Goal: Complete application form: Complete application form

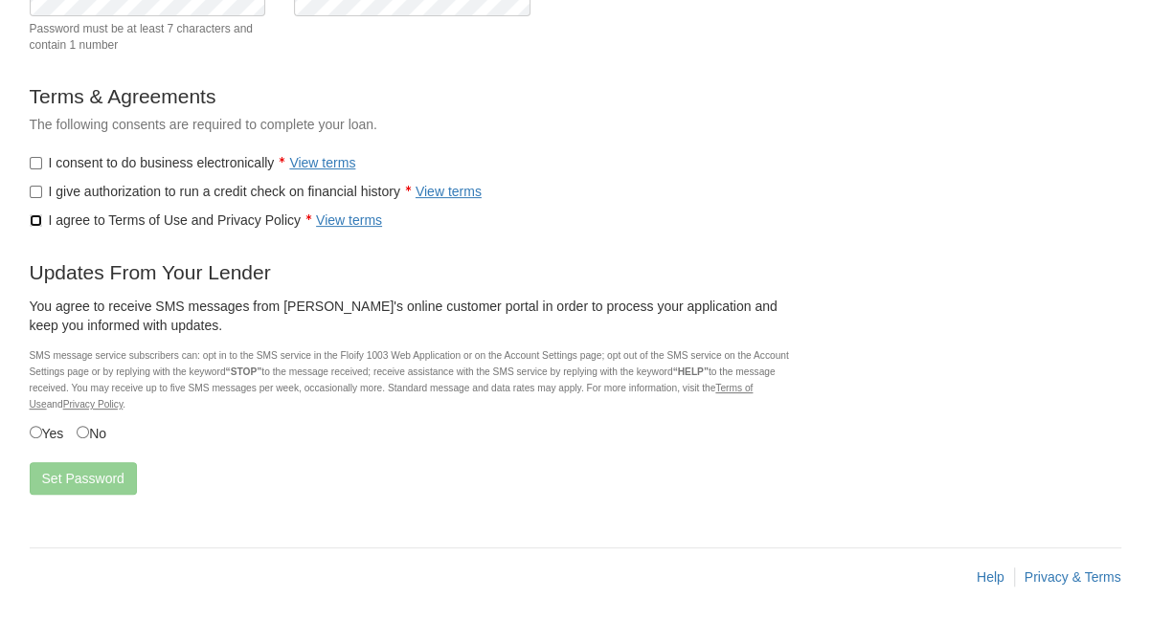
scroll to position [288, 0]
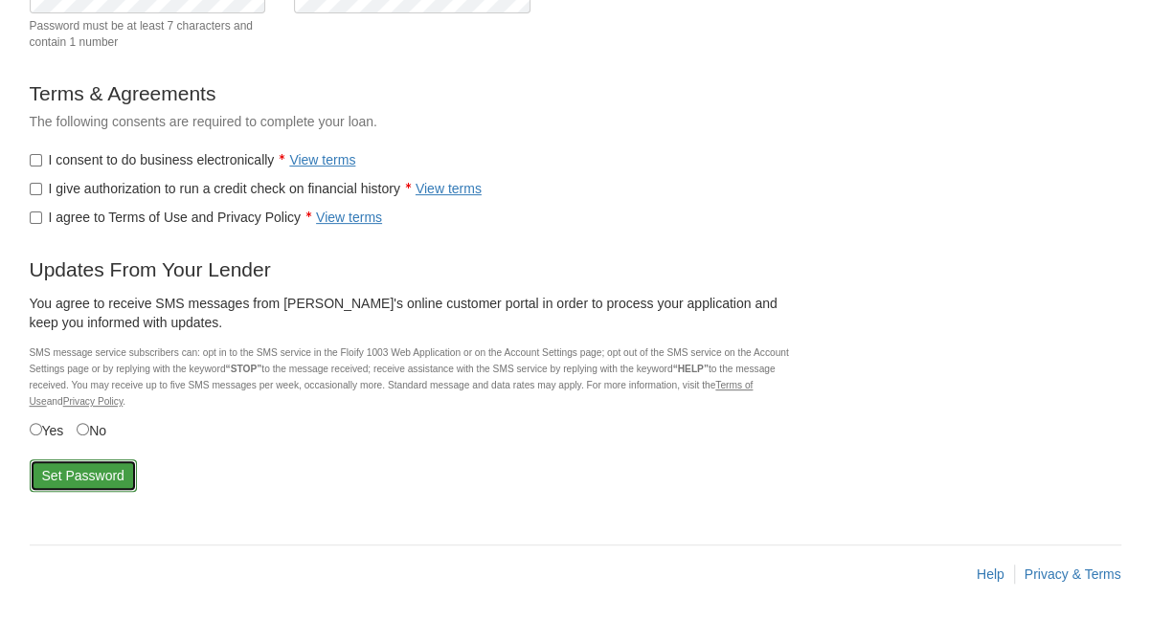
click at [77, 470] on button "Set Password" at bounding box center [83, 476] width 107 height 33
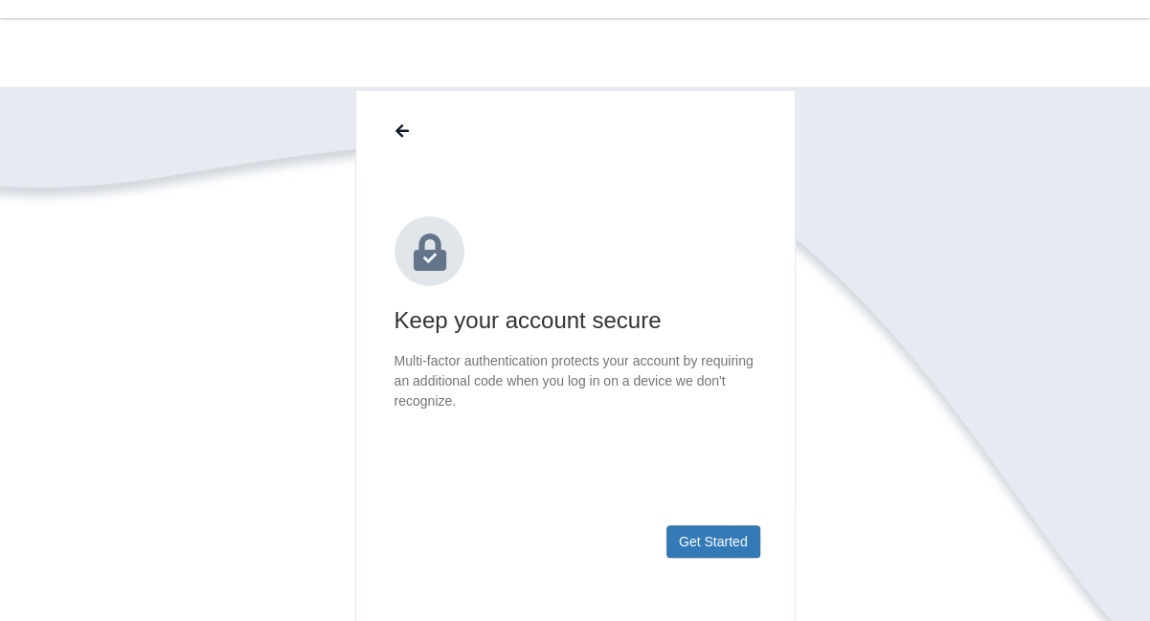
scroll to position [73, 0]
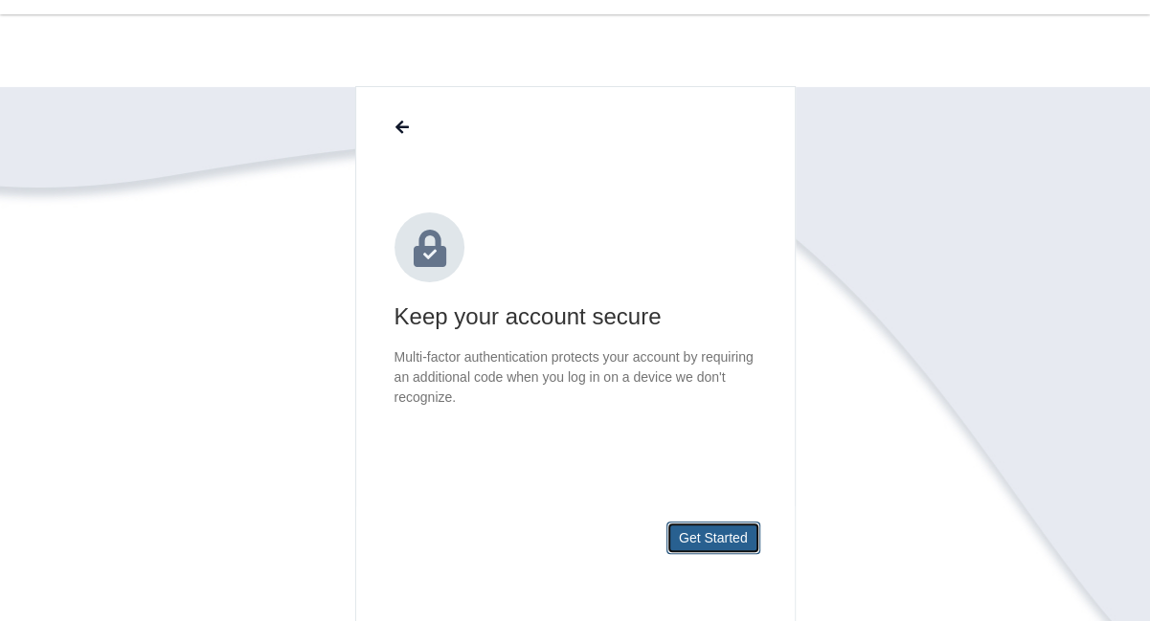
click at [703, 541] on button "Get Started" at bounding box center [713, 538] width 94 height 33
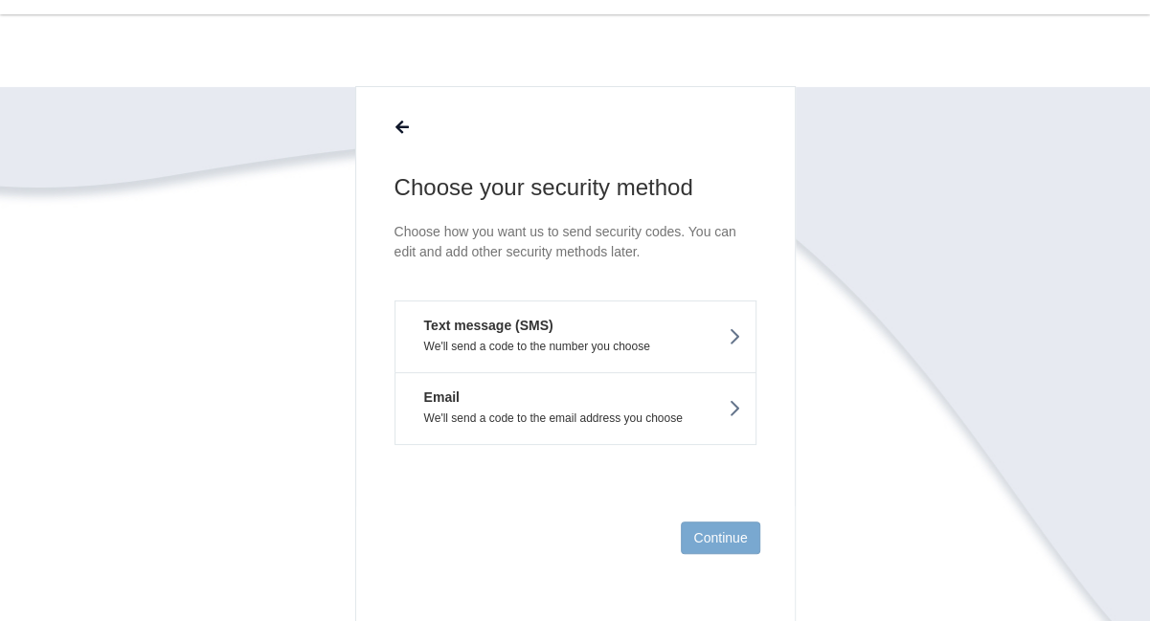
click at [735, 407] on icon at bounding box center [734, 408] width 13 height 21
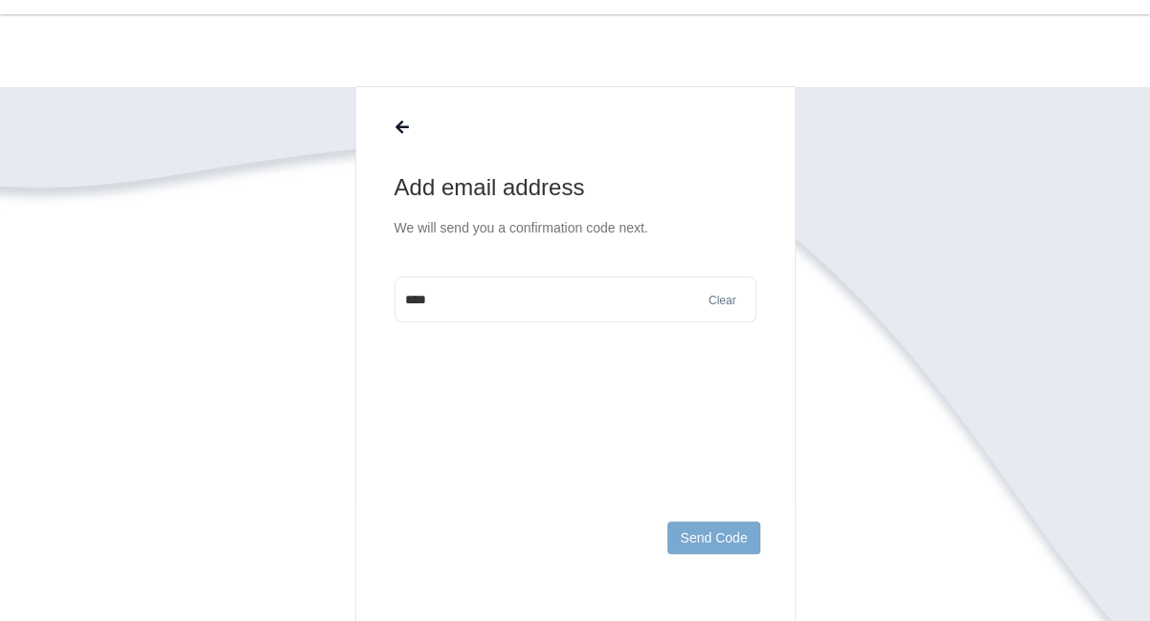
drag, startPoint x: 431, startPoint y: 300, endPoint x: 388, endPoint y: 450, distance: 156.3
click at [368, 425] on main "Add email address We will send you a confirmation code next. **** Clear Send Co…" at bounding box center [575, 359] width 440 height 546
type input "**********"
click at [719, 544] on button "Send Code" at bounding box center [713, 538] width 92 height 33
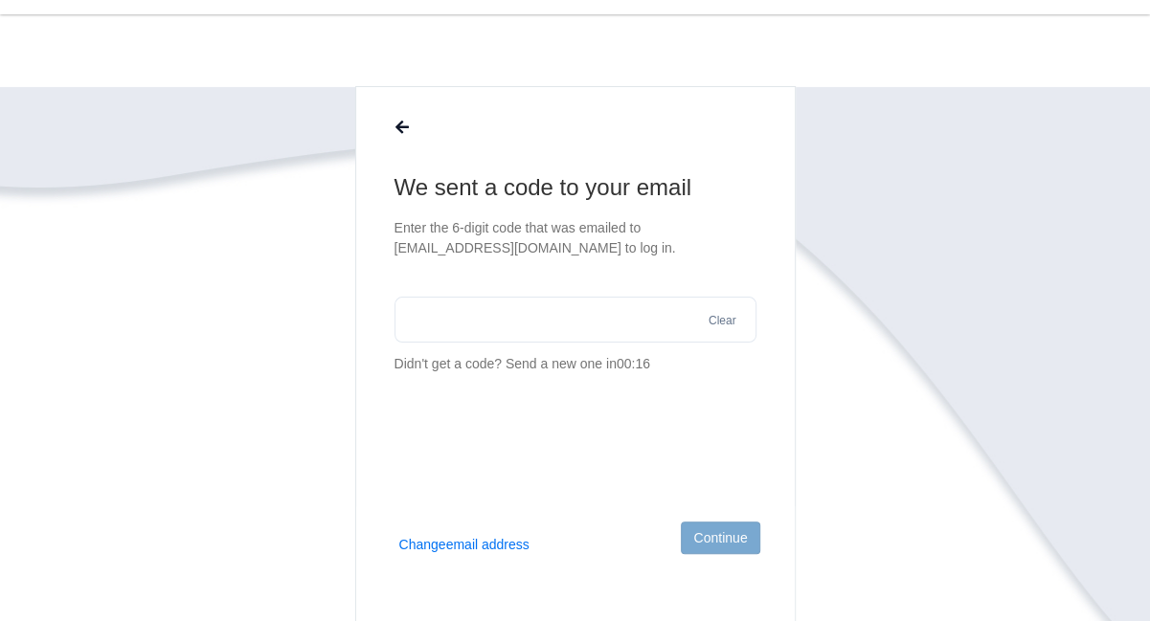
drag, startPoint x: 411, startPoint y: 318, endPoint x: 446, endPoint y: 363, distance: 57.3
click at [411, 318] on input "text" at bounding box center [575, 320] width 362 height 46
type input "******"
click at [723, 542] on button "Continue" at bounding box center [720, 538] width 78 height 33
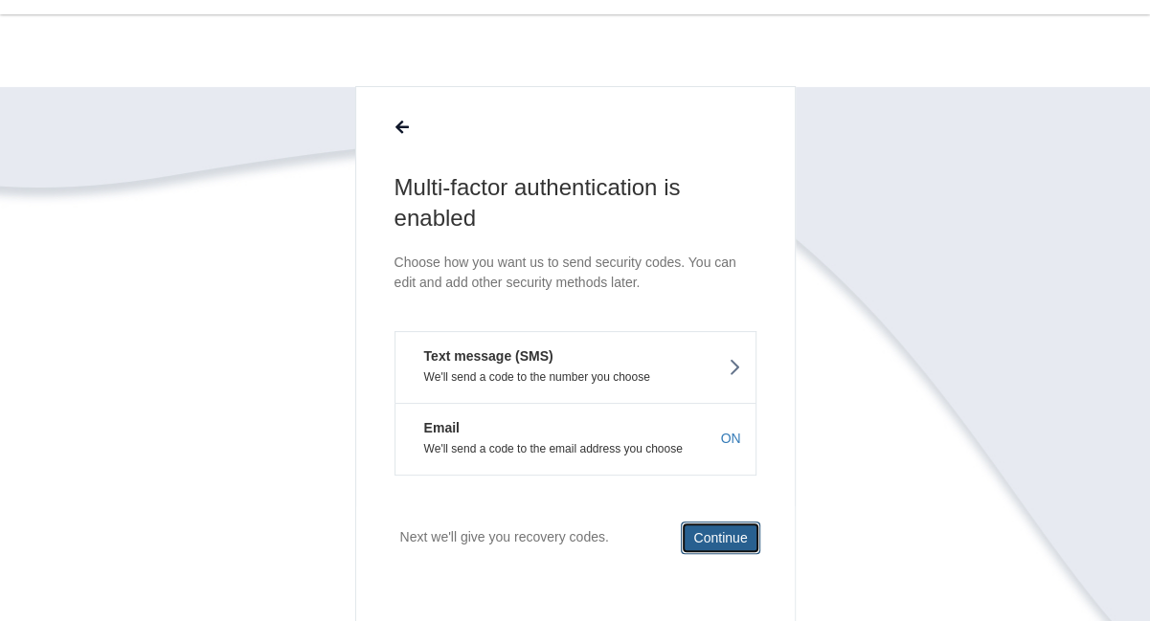
click at [722, 540] on button "Continue" at bounding box center [720, 538] width 78 height 33
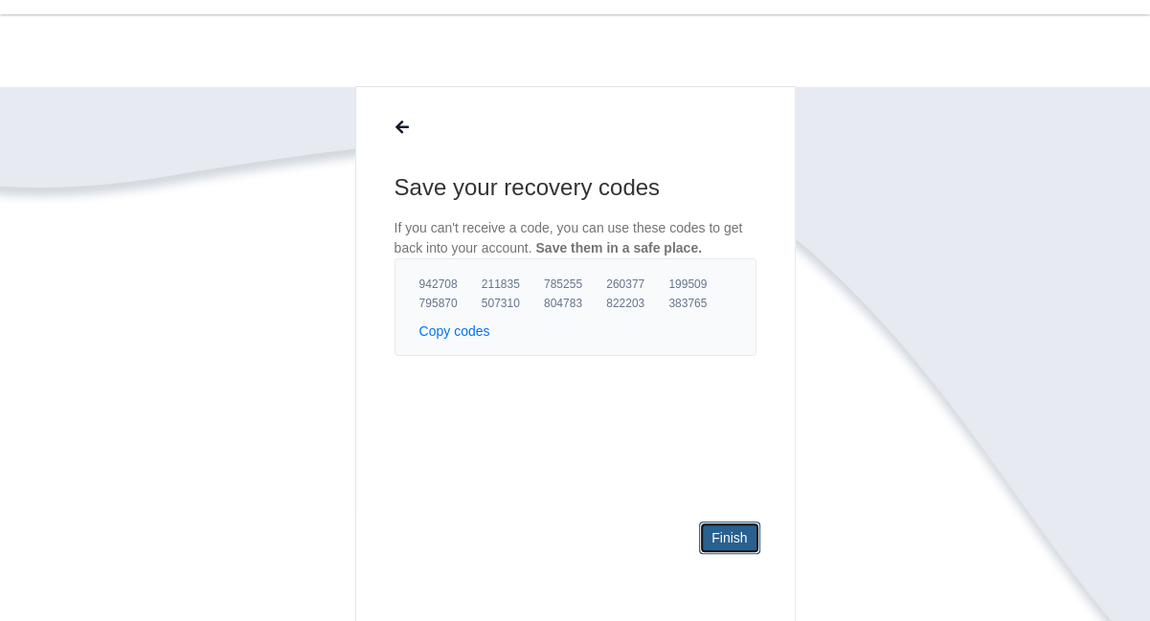
click at [733, 544] on link "Finish" at bounding box center [729, 538] width 60 height 33
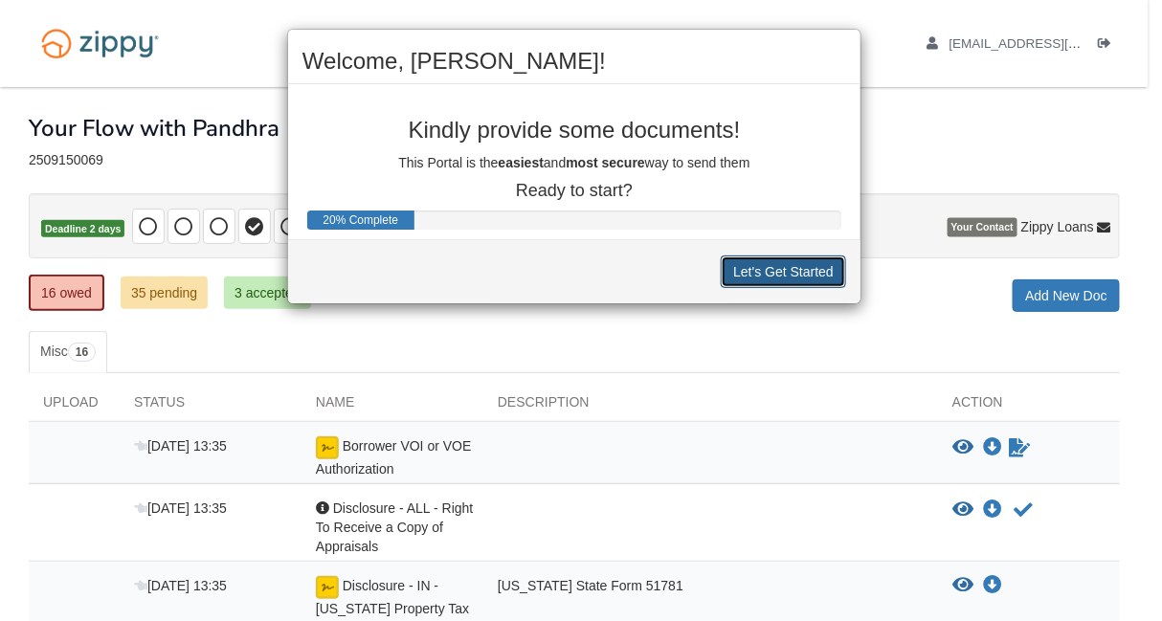
click at [778, 277] on button "Let's Get Started" at bounding box center [783, 272] width 125 height 33
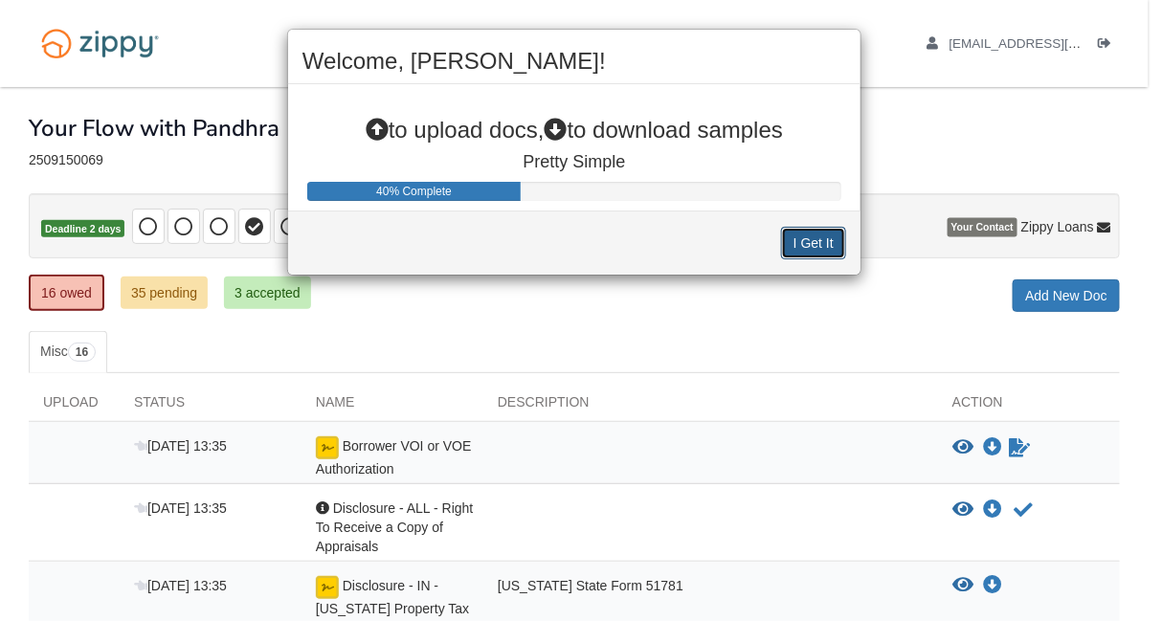
click at [806, 243] on button "I Get It" at bounding box center [813, 243] width 65 height 33
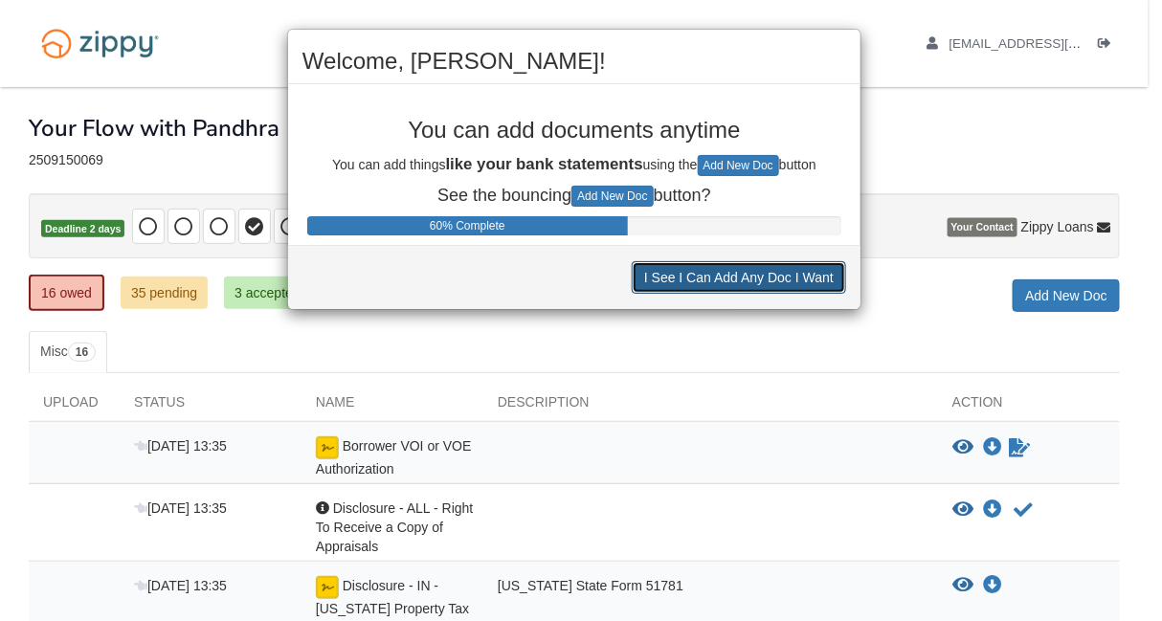
click at [735, 277] on button "I See I Can Add Any Doc I Want" at bounding box center [739, 277] width 214 height 33
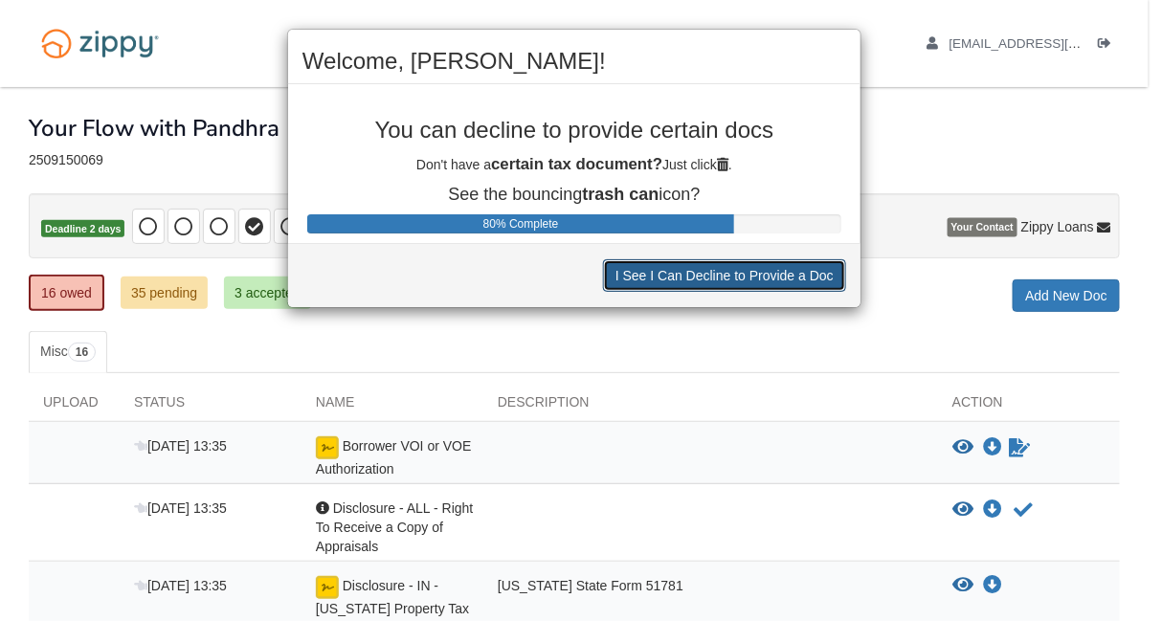
click at [730, 280] on button "I See I Can Decline to Provide a Doc" at bounding box center [724, 275] width 243 height 33
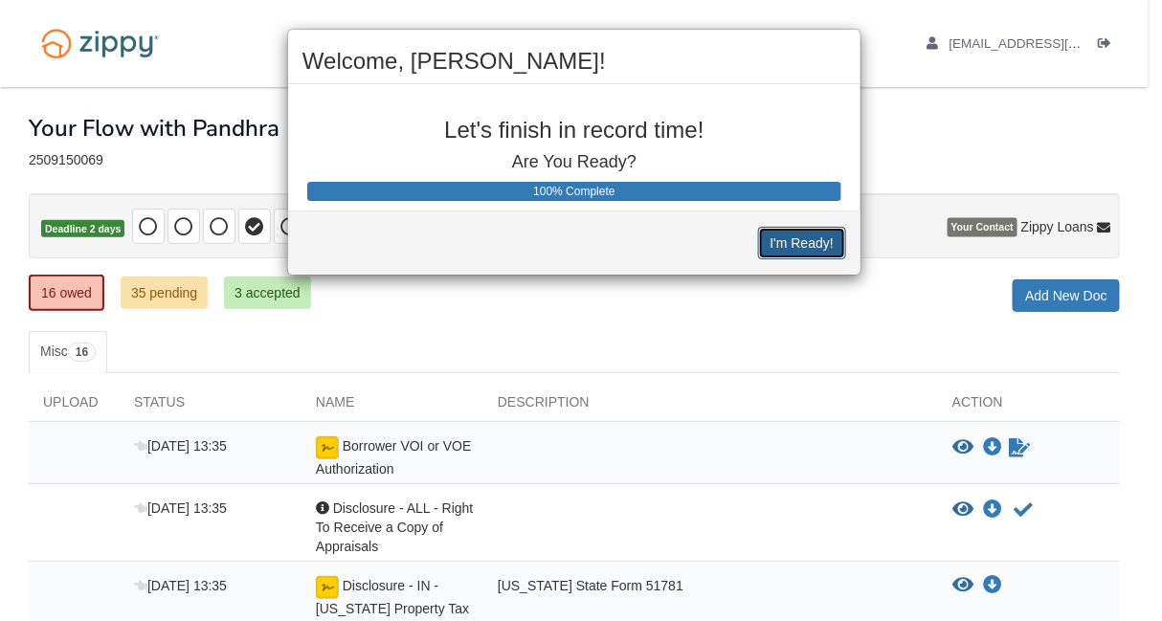
click at [798, 244] on button "I'm Ready!" at bounding box center [802, 243] width 88 height 33
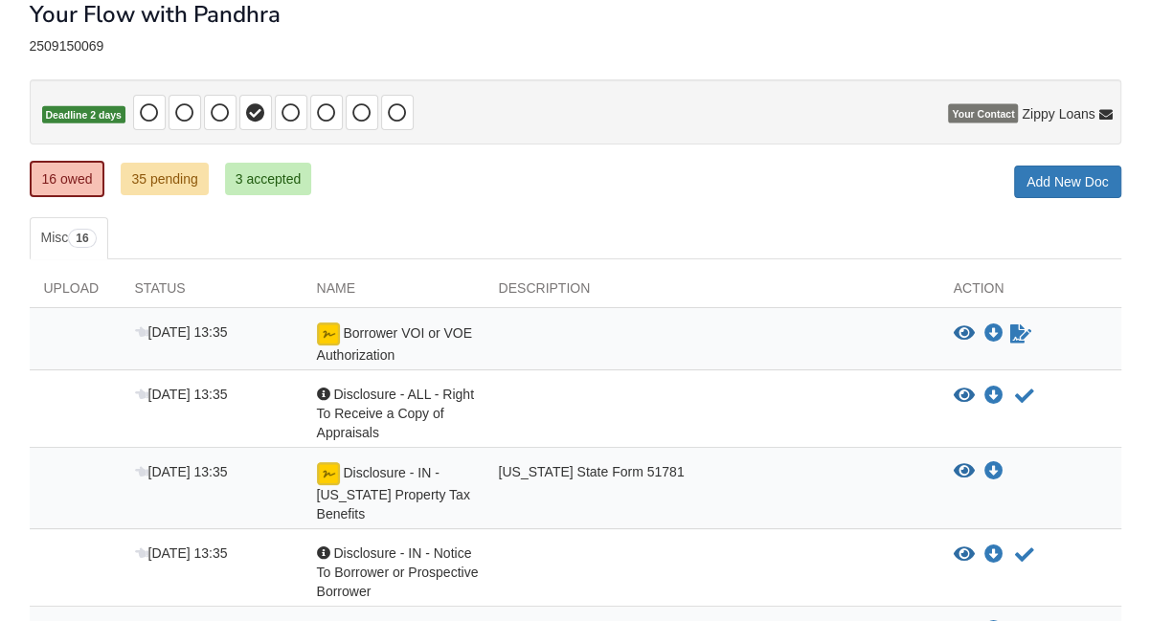
scroll to position [151, 0]
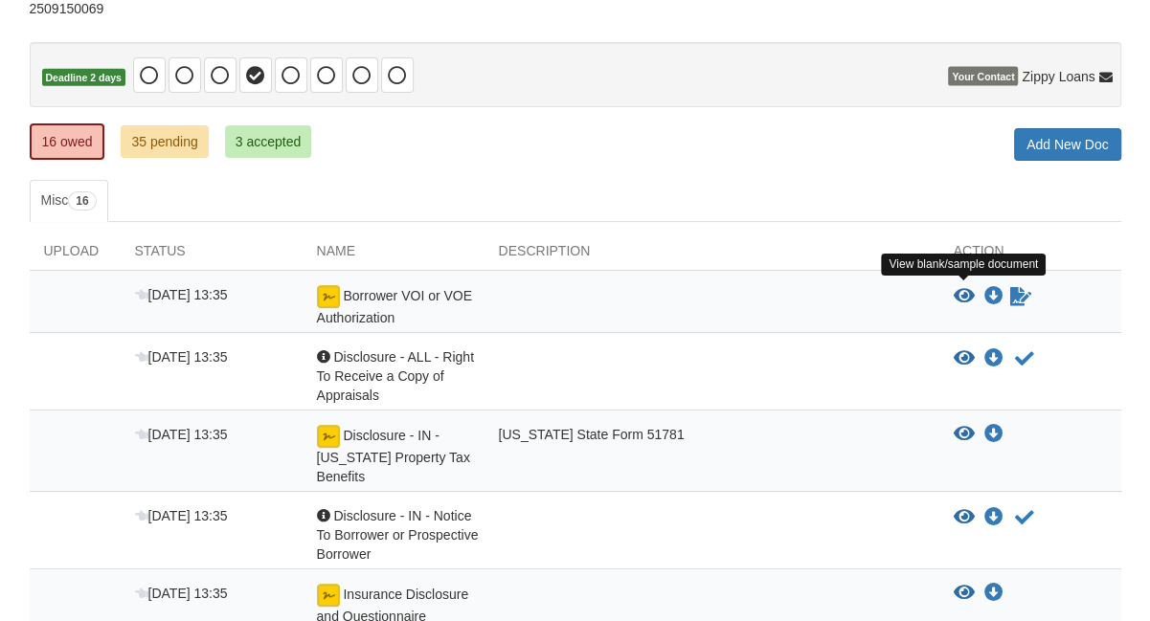
click at [963, 291] on icon "View Borrower VOI or VOE Authorization" at bounding box center [963, 296] width 21 height 19
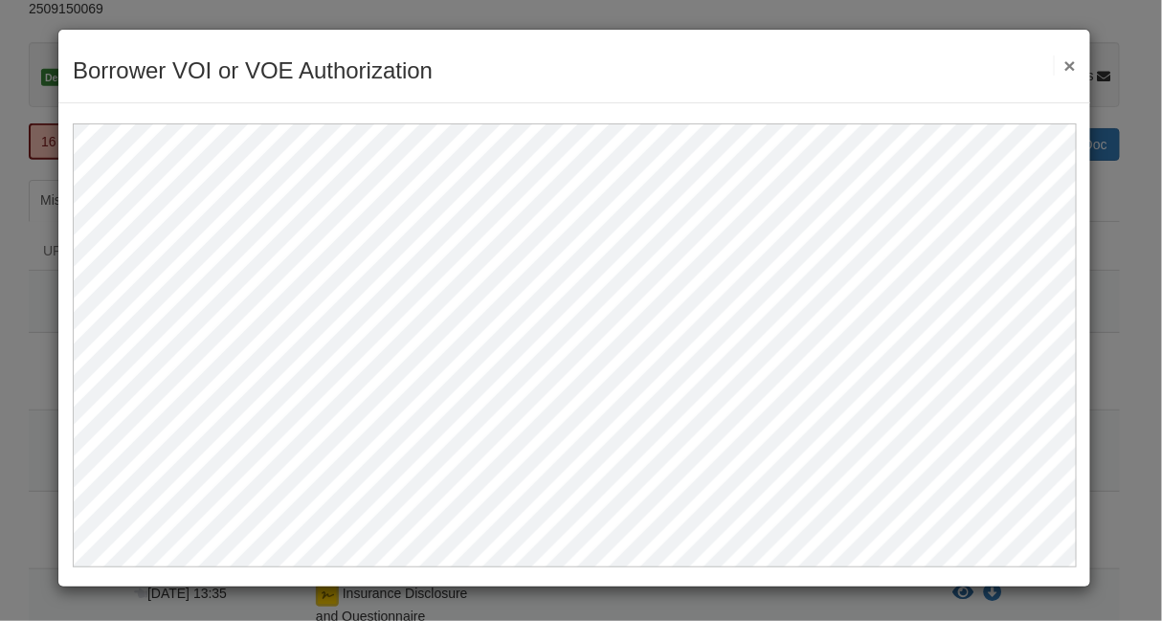
click at [1069, 64] on button "×" at bounding box center [1065, 66] width 22 height 20
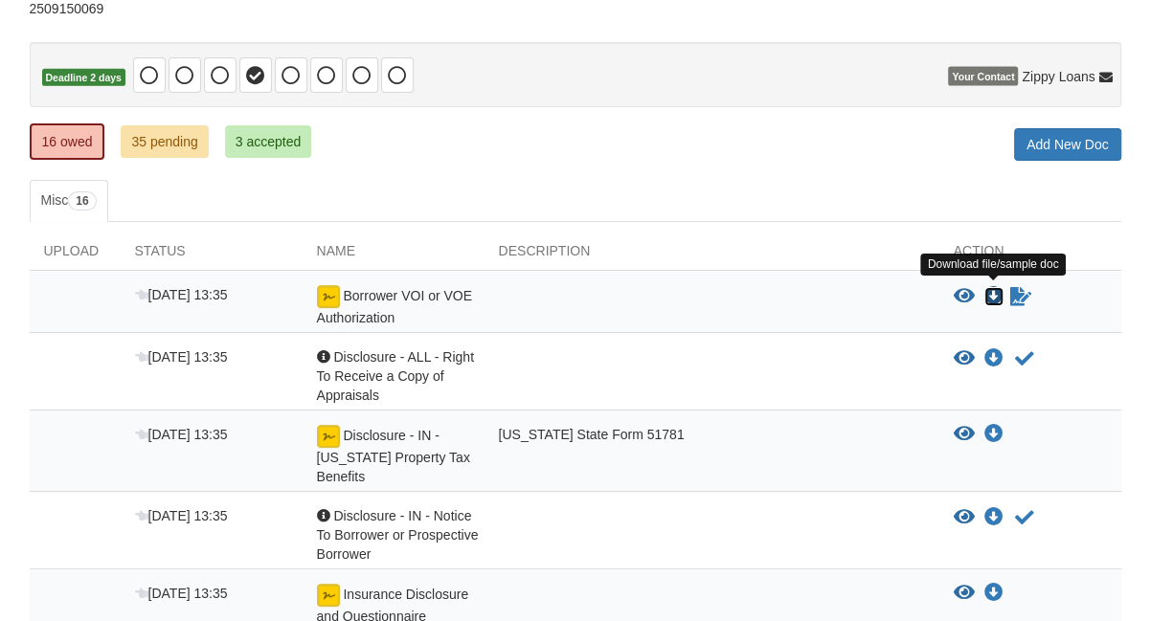
click at [990, 287] on icon "Download Borrower VOI or VOE Authorization" at bounding box center [993, 296] width 19 height 19
click at [1013, 292] on icon "Sign Form" at bounding box center [1020, 296] width 21 height 19
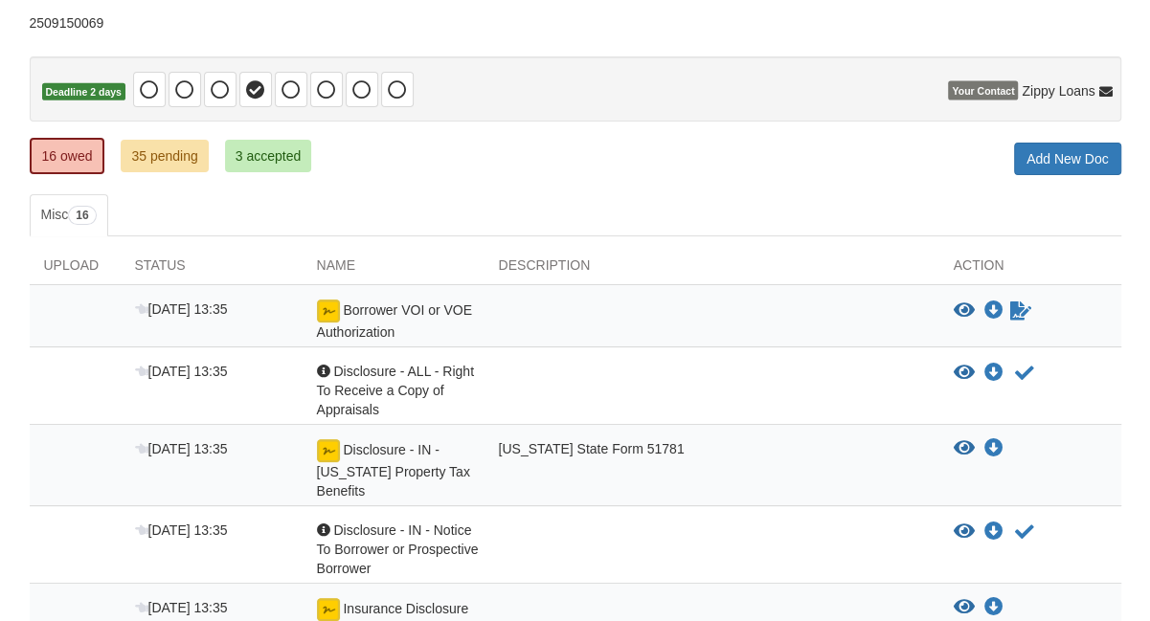
scroll to position [143, 0]
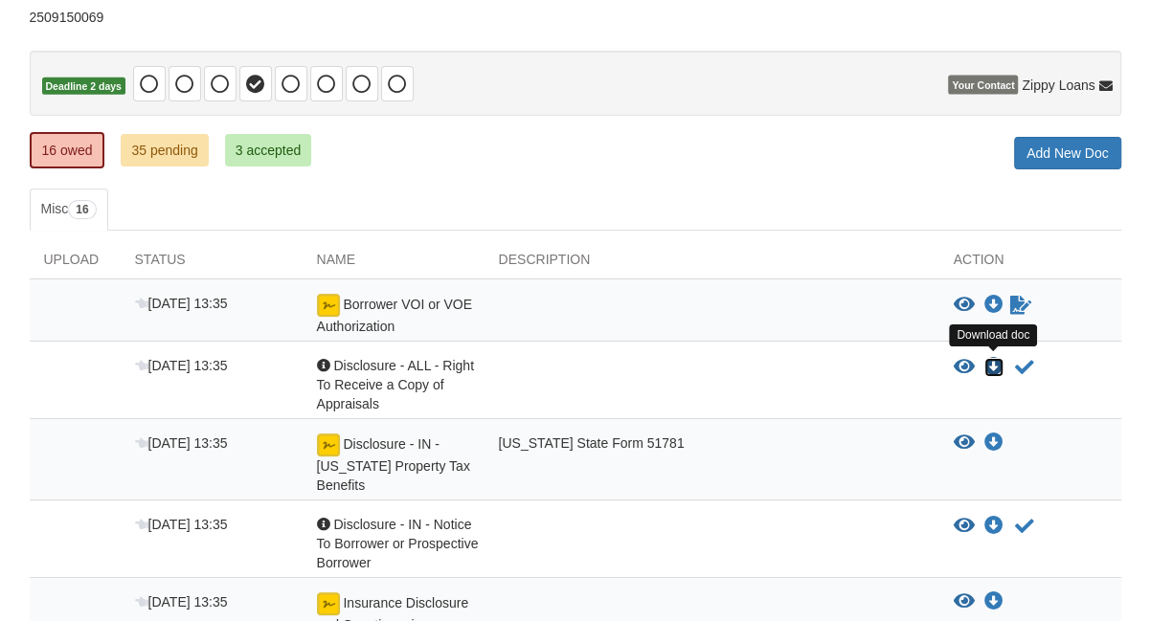
click at [992, 363] on icon "Download Disclosure - ALL - Right To Receive a Copy of Appraisals" at bounding box center [993, 367] width 19 height 19
click at [960, 364] on icon "View Disclosure - ALL - Right To Receive a Copy of Appraisals" at bounding box center [963, 367] width 21 height 19
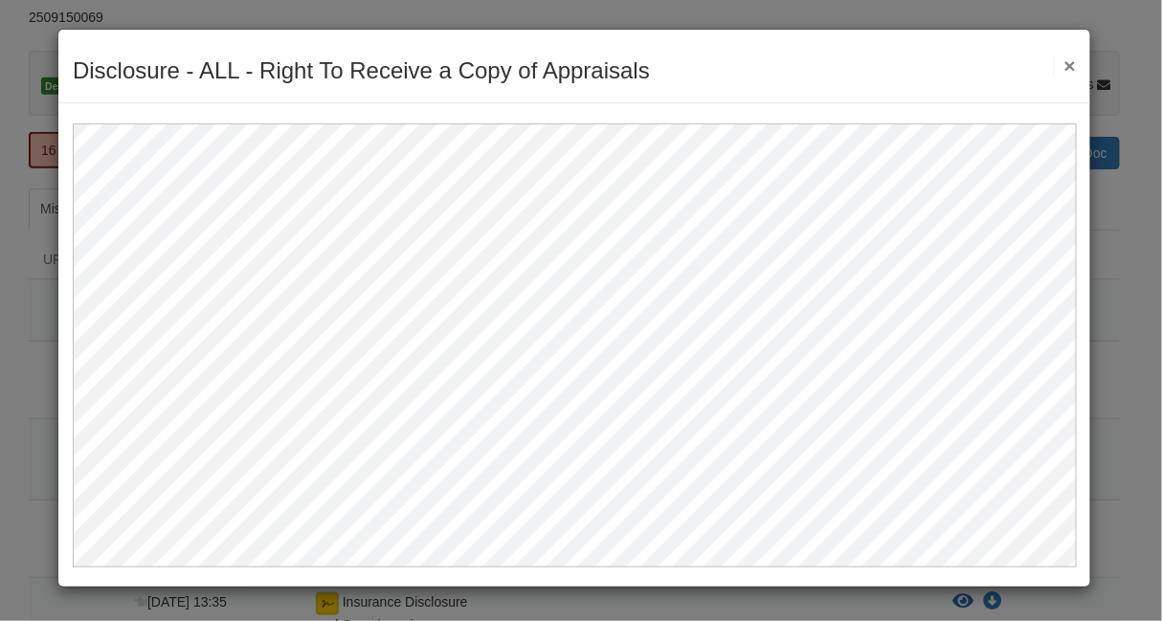
click at [1069, 67] on button "×" at bounding box center [1065, 66] width 22 height 20
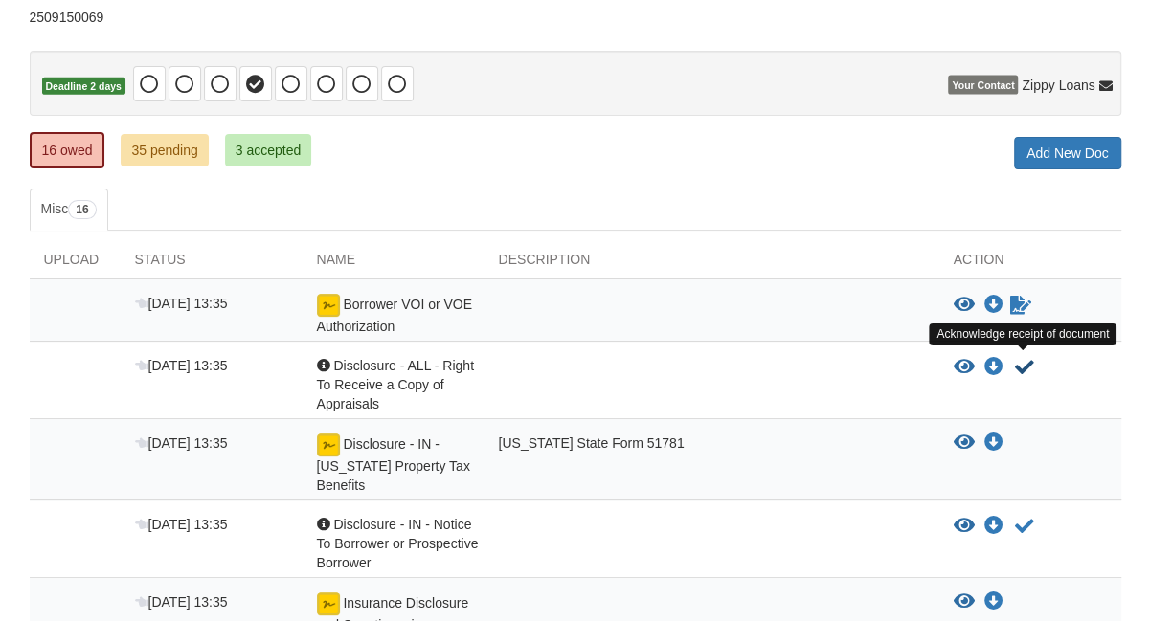
click at [1020, 364] on icon "Acknowledge receipt of document" at bounding box center [1024, 367] width 19 height 19
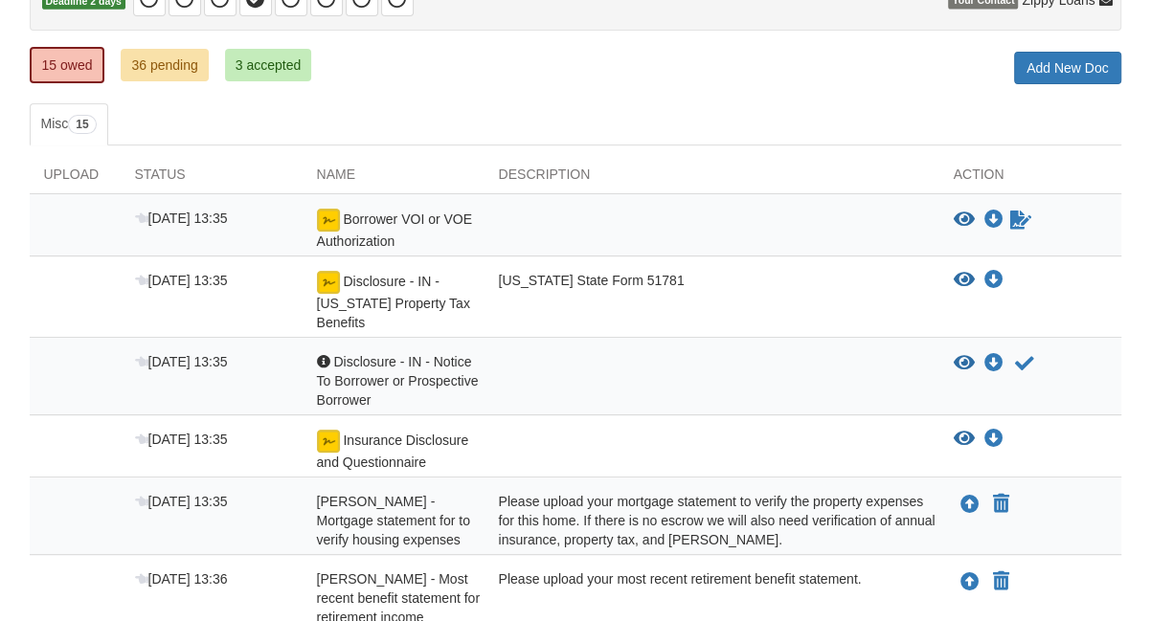
scroll to position [246, 0]
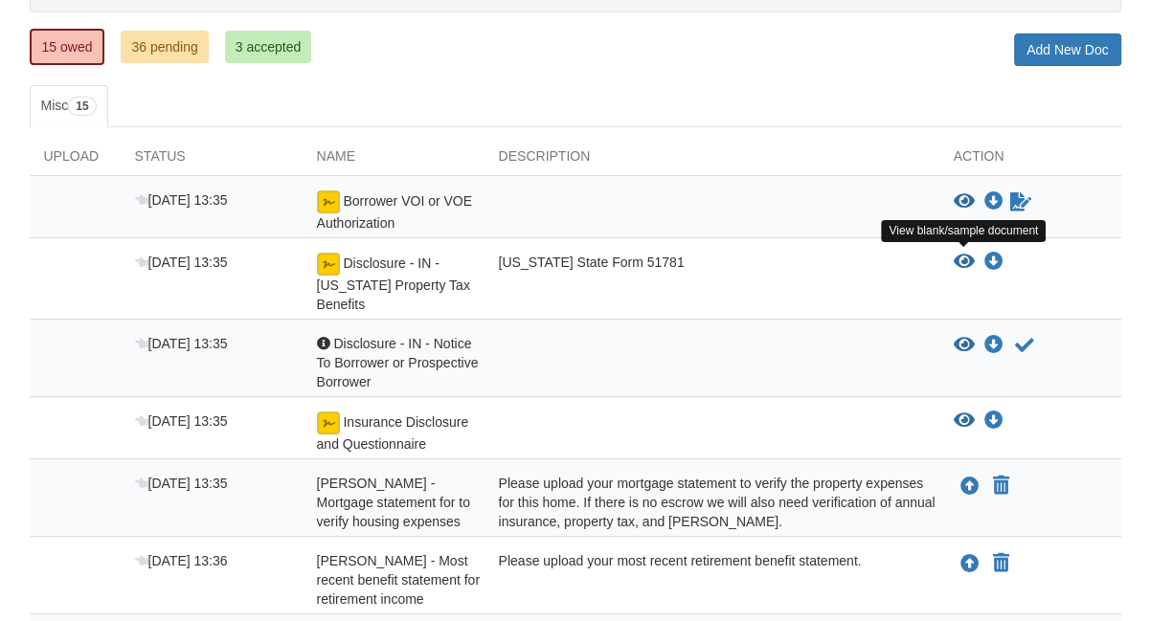
click at [966, 258] on icon "View Disclosure - IN - Indiana Property Tax Benefits" at bounding box center [963, 262] width 21 height 19
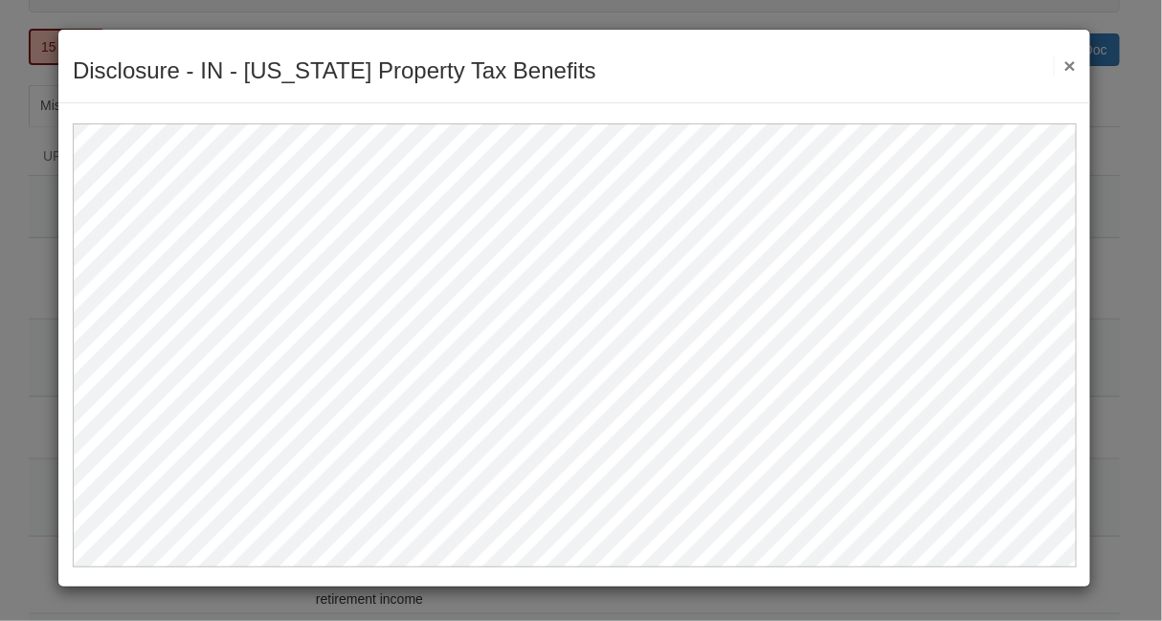
click at [1072, 66] on button "×" at bounding box center [1065, 66] width 22 height 20
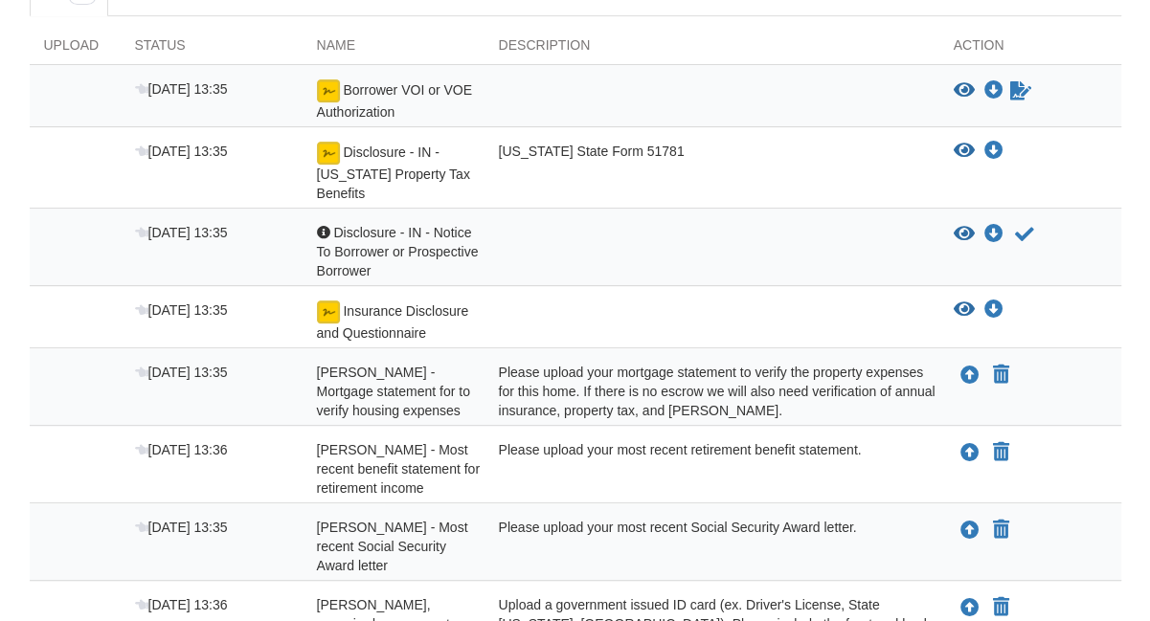
scroll to position [359, 0]
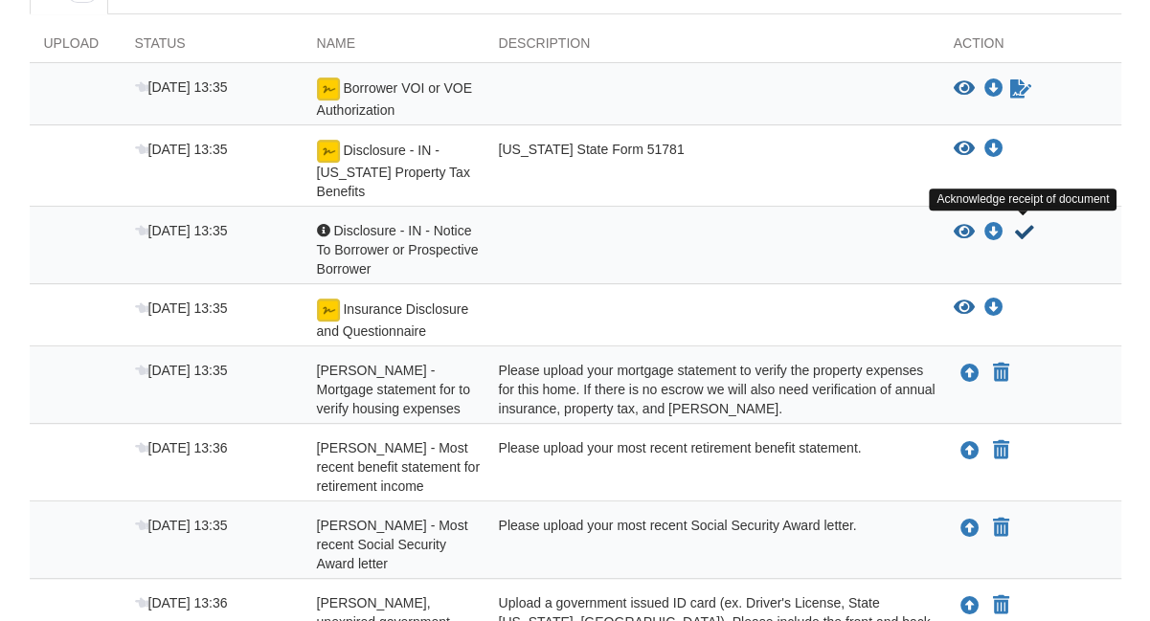
click at [1023, 231] on icon "Acknowledge receipt of document" at bounding box center [1024, 232] width 19 height 19
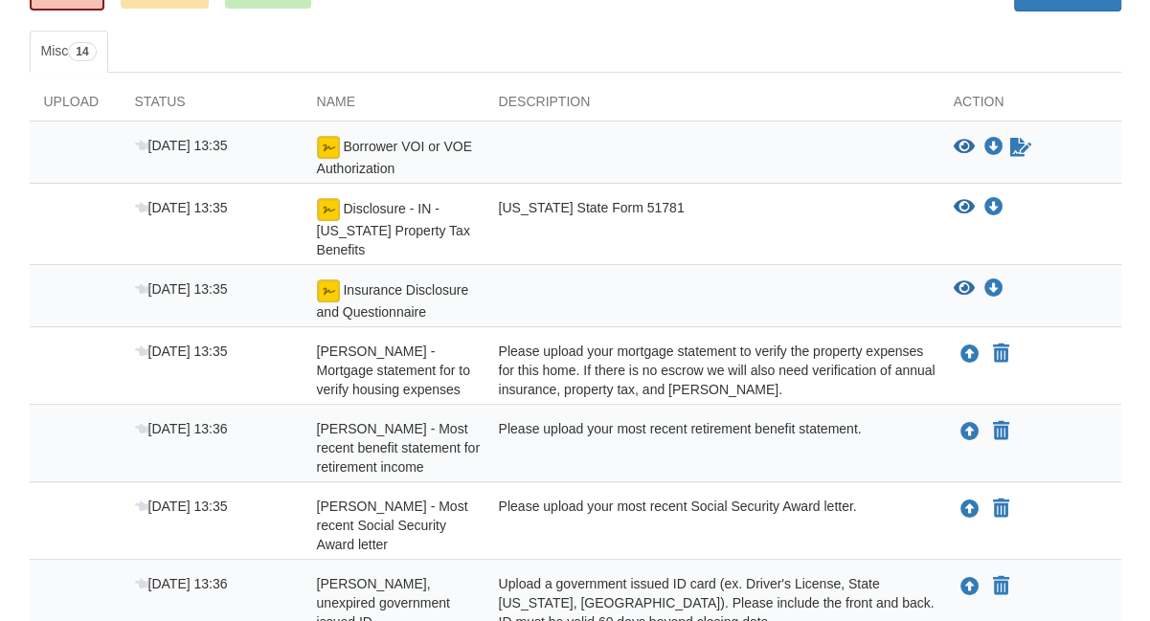
scroll to position [313, 0]
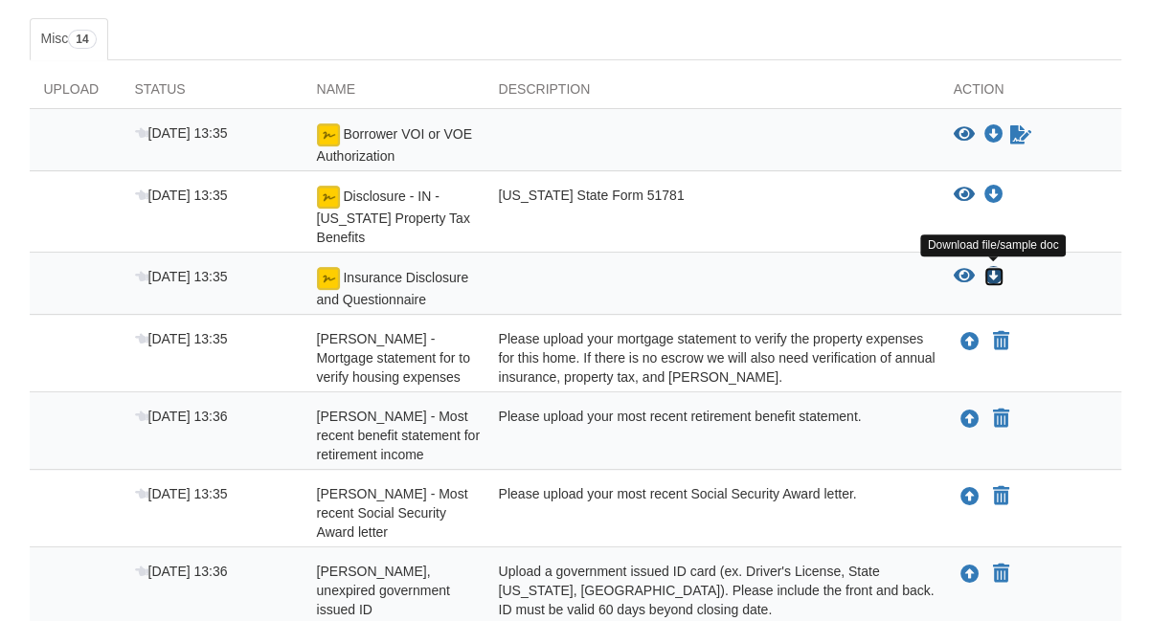
click at [991, 273] on icon "Download Insurance Disclosure and Questionnaire" at bounding box center [993, 276] width 19 height 19
click at [1115, 142] on div "View blank/sample document View blank/sample document Download file/sample doc …" at bounding box center [1030, 144] width 182 height 42
click at [962, 269] on icon "View Insurance Disclosure and Questionnaire" at bounding box center [963, 276] width 21 height 19
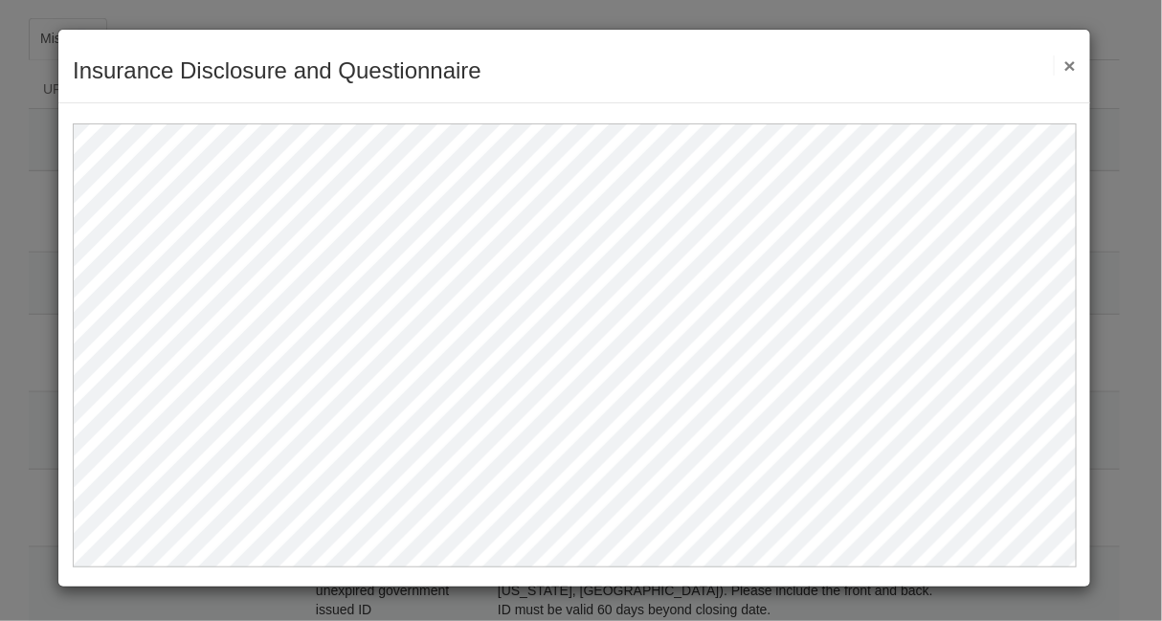
click at [1067, 62] on button "×" at bounding box center [1065, 66] width 22 height 20
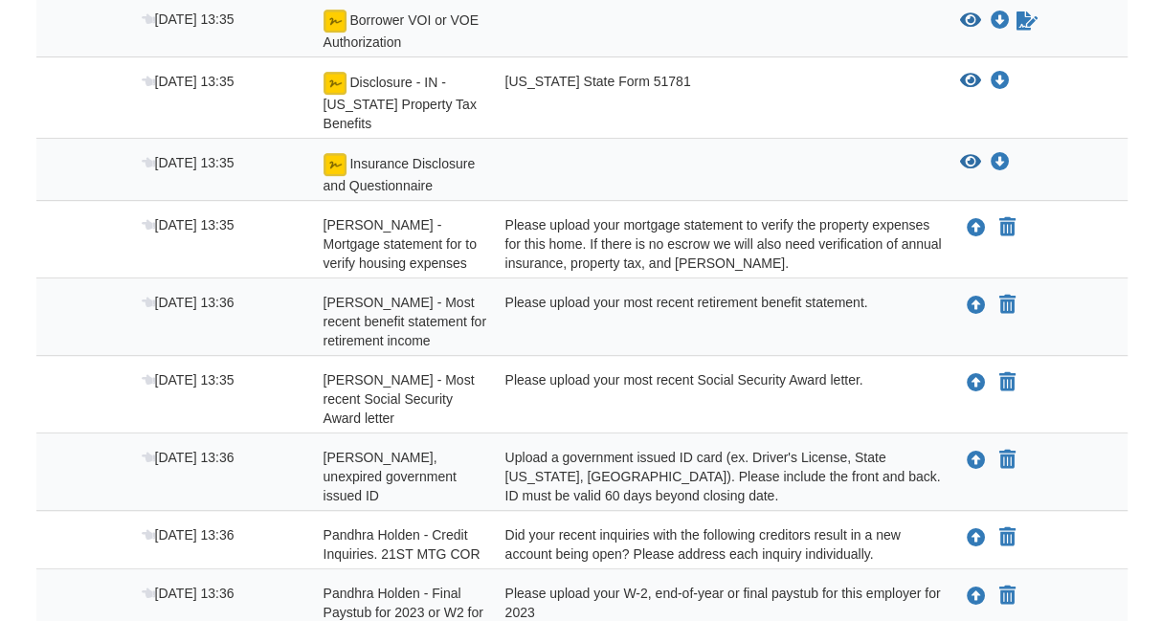
scroll to position [434, 0]
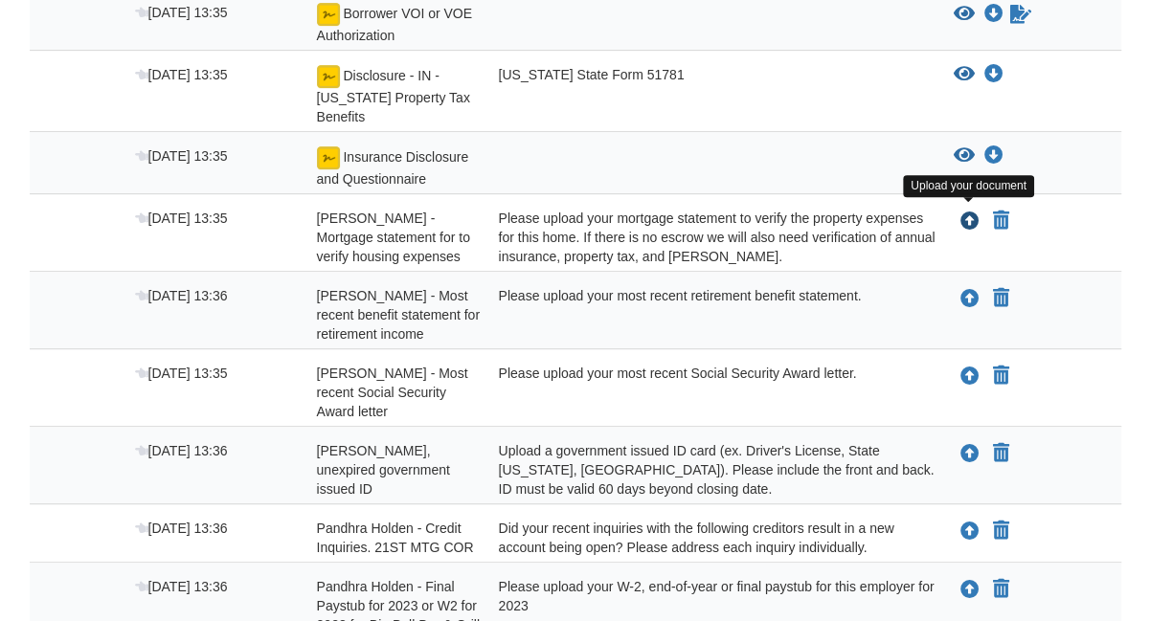
click at [970, 218] on icon "Upload John Phegley - Mortgage statement for to verify housing expenses" at bounding box center [969, 222] width 19 height 19
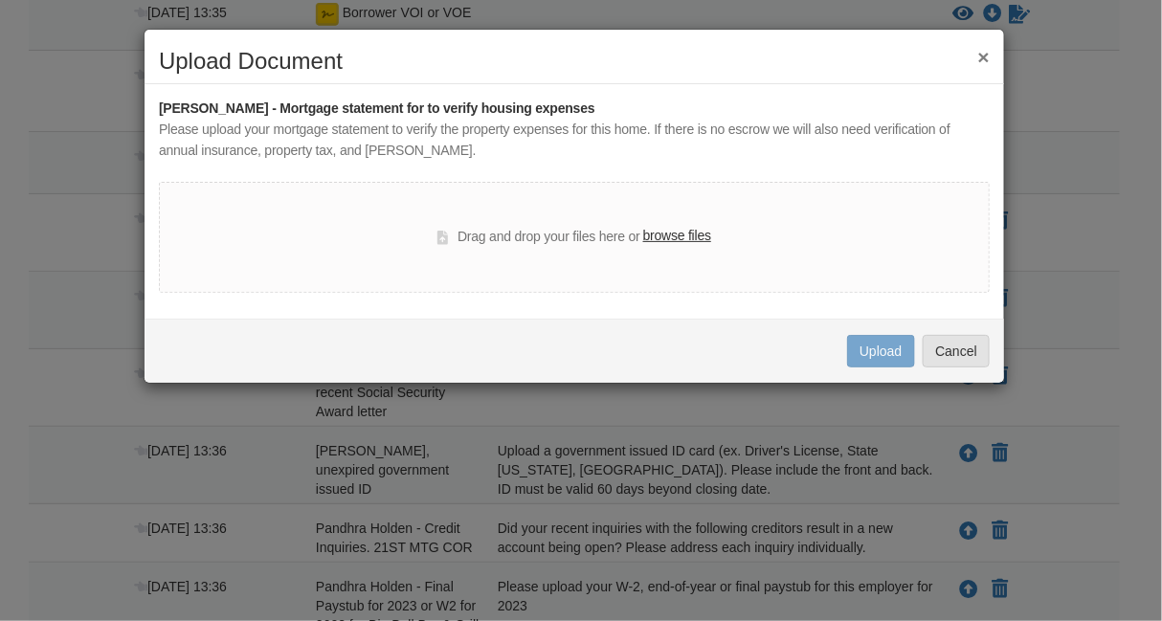
click at [673, 234] on label "browse files" at bounding box center [677, 236] width 68 height 21
click at [0, 0] on input "browse files" at bounding box center [0, 0] width 0 height 0
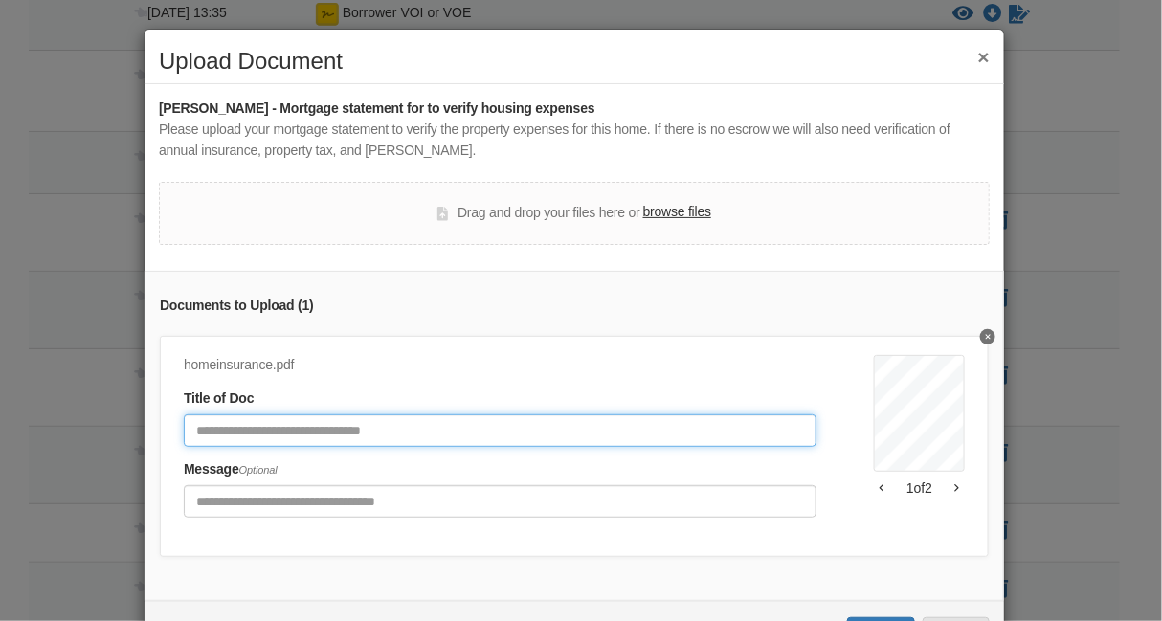
click at [348, 430] on input "Document Title" at bounding box center [500, 431] width 633 height 33
type input "**********"
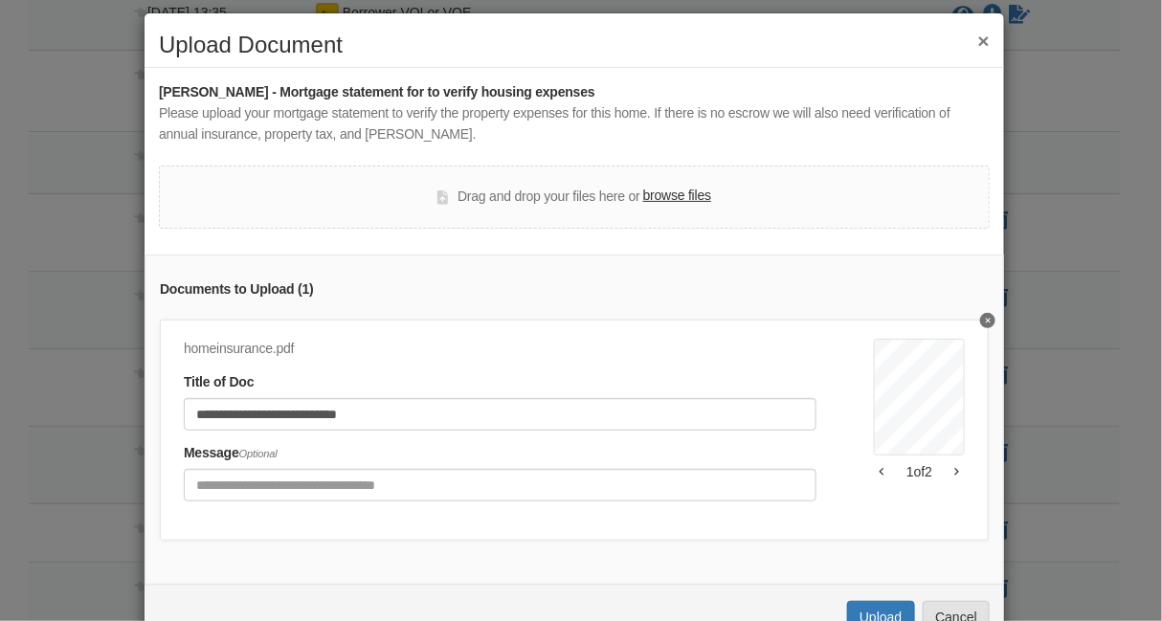
scroll to position [21, 0]
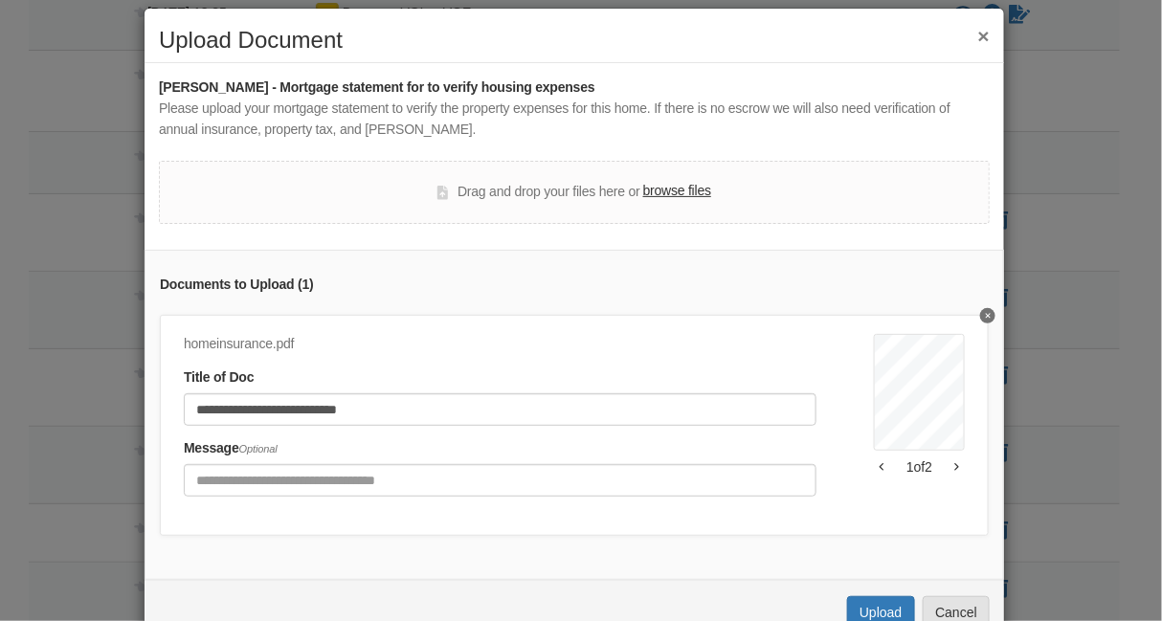
click at [1146, 203] on div "**********" at bounding box center [581, 310] width 1162 height 621
click at [1145, 215] on div "**********" at bounding box center [581, 310] width 1162 height 621
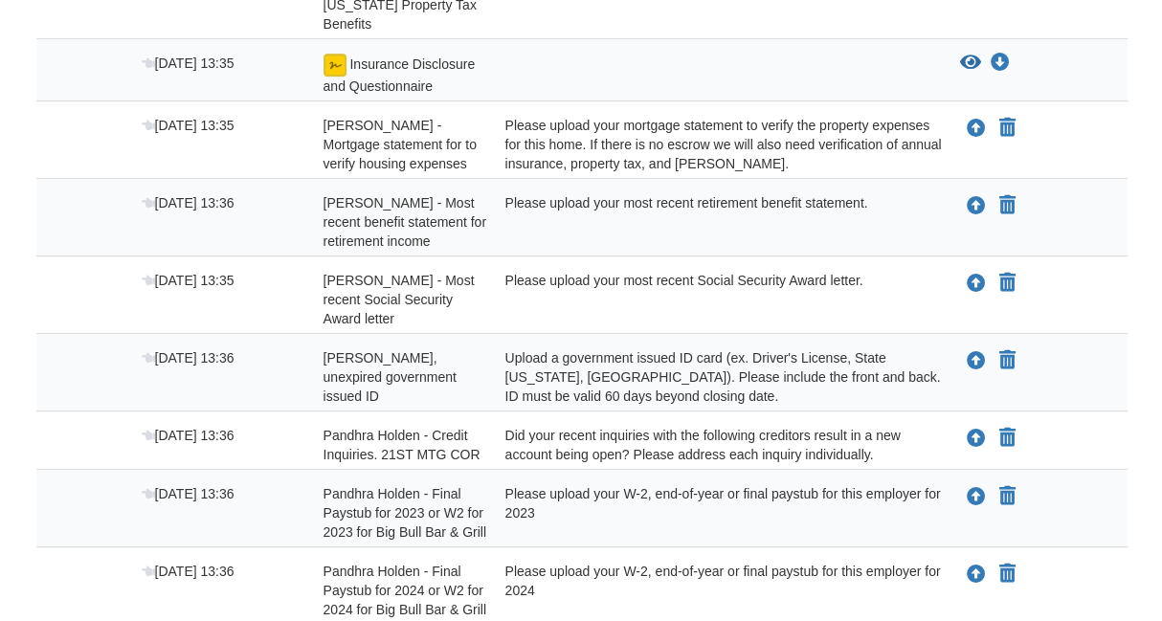
scroll to position [525, 0]
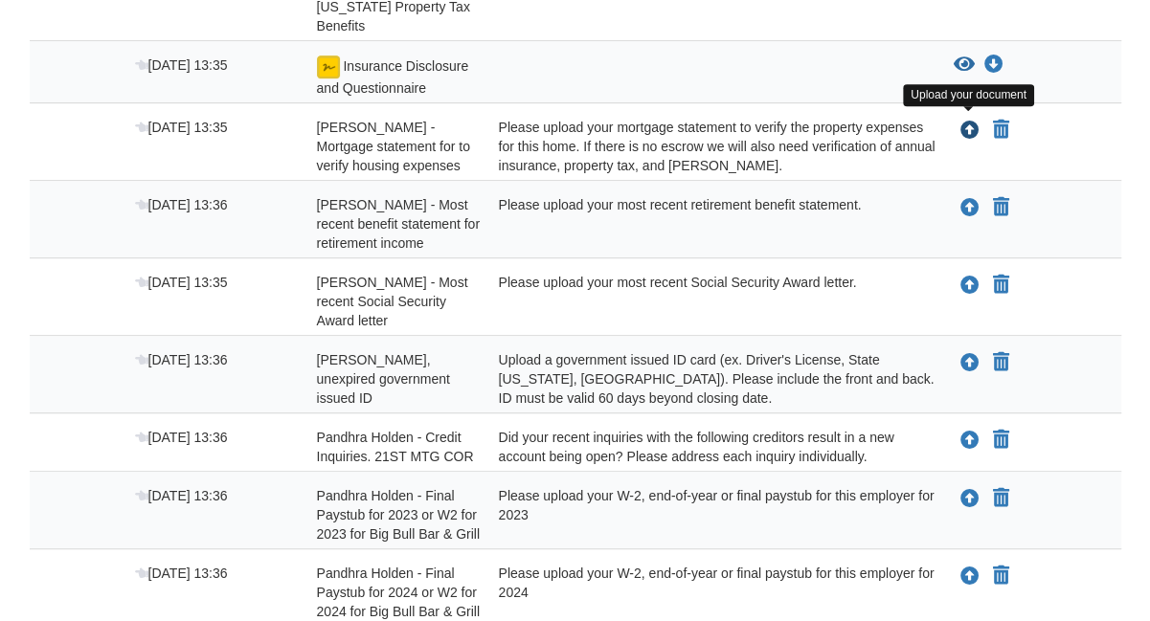
click at [971, 125] on icon "Upload John Phegley - Mortgage statement for to verify housing expenses" at bounding box center [969, 131] width 19 height 19
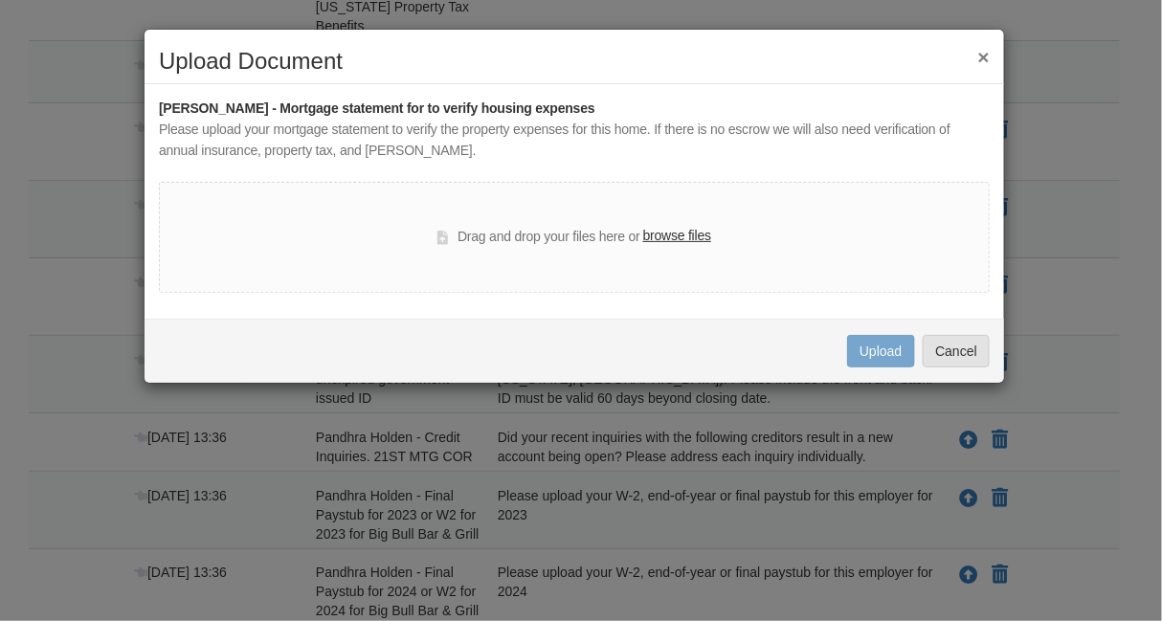
click at [673, 235] on label "browse files" at bounding box center [677, 236] width 68 height 21
click at [0, 0] on input "browse files" at bounding box center [0, 0] width 0 height 0
click at [687, 232] on label "browse files" at bounding box center [677, 236] width 68 height 21
click at [0, 0] on input "browse files" at bounding box center [0, 0] width 0 height 0
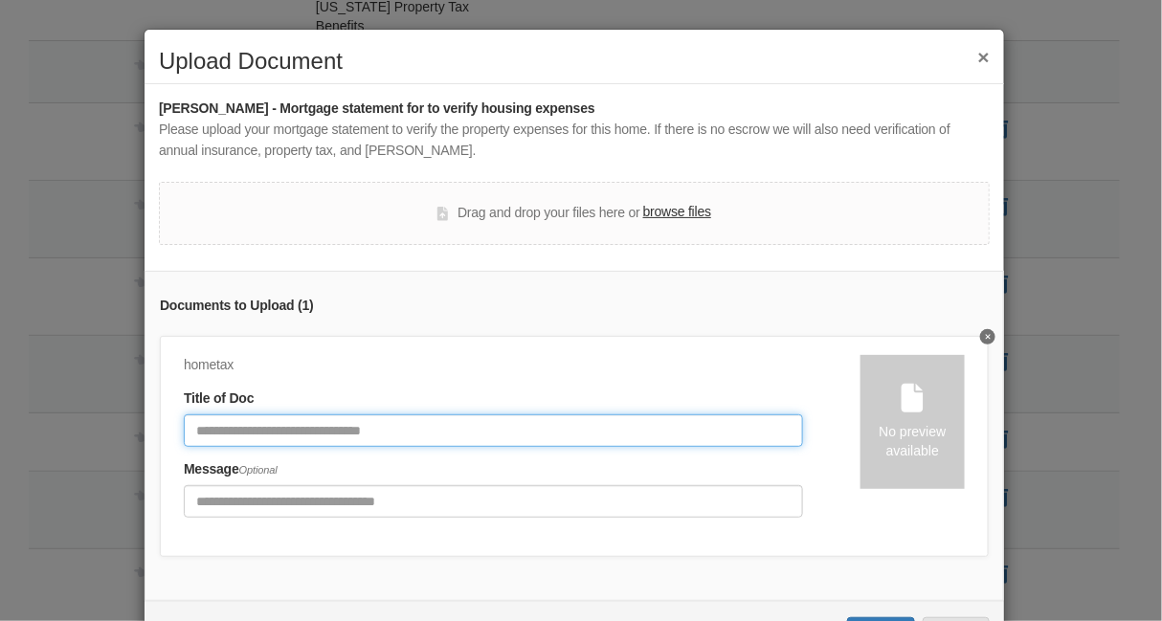
click at [426, 425] on input "Document Title" at bounding box center [493, 431] width 619 height 33
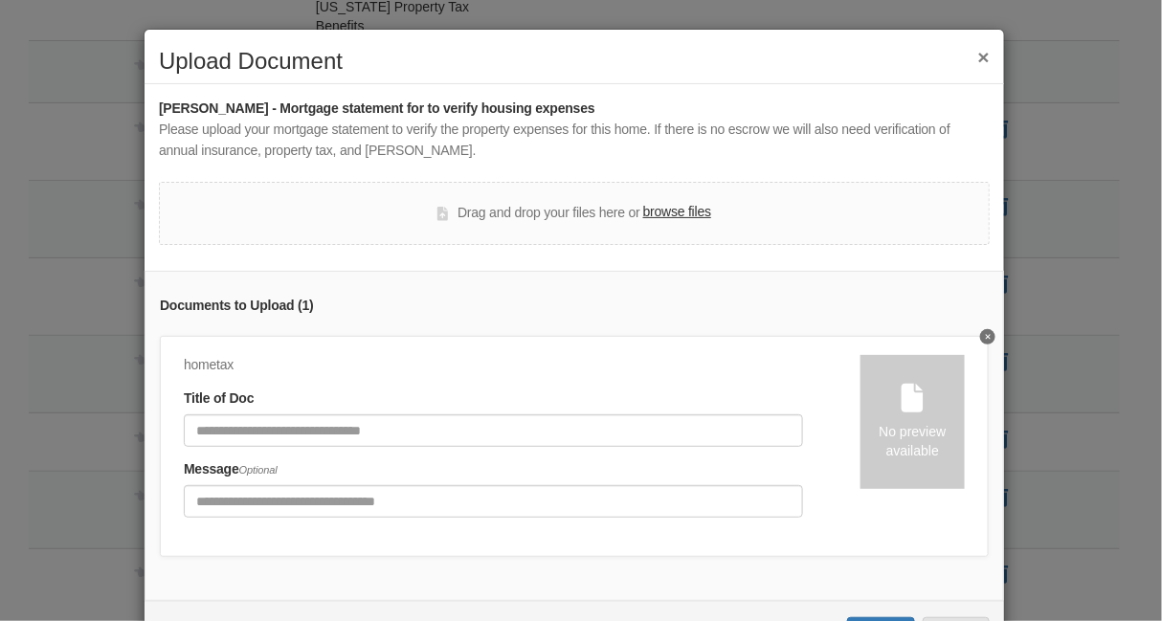
click at [986, 333] on icon "Delete undefined" at bounding box center [988, 337] width 5 height 8
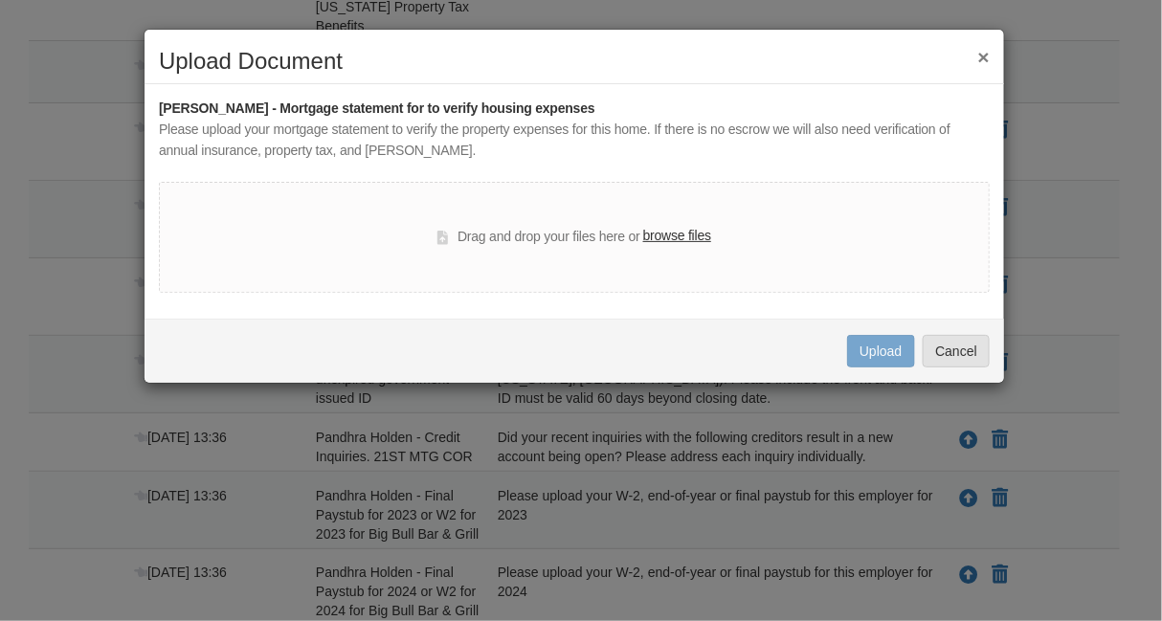
click at [668, 233] on label "browse files" at bounding box center [677, 236] width 68 height 21
click at [0, 0] on input "browse files" at bounding box center [0, 0] width 0 height 0
click at [683, 236] on label "browse files" at bounding box center [677, 236] width 68 height 21
click at [0, 0] on input "browse files" at bounding box center [0, 0] width 0 height 0
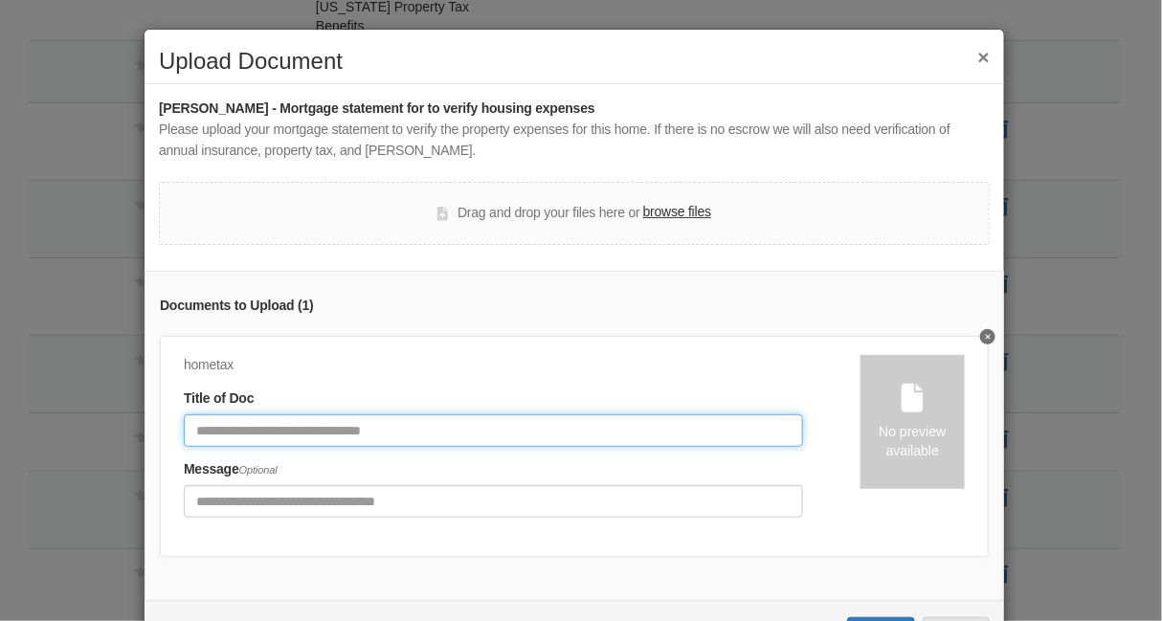
click at [443, 426] on input "Document Title" at bounding box center [493, 431] width 619 height 33
click at [443, 426] on input "**********" at bounding box center [493, 431] width 619 height 33
type input "**********"
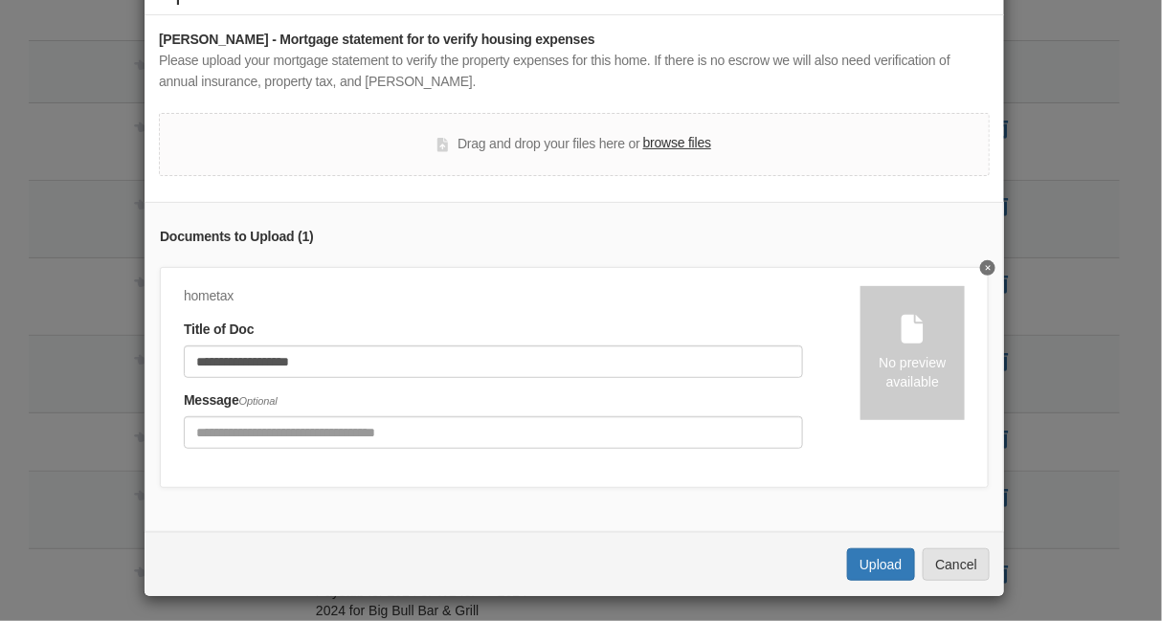
scroll to position [84, 0]
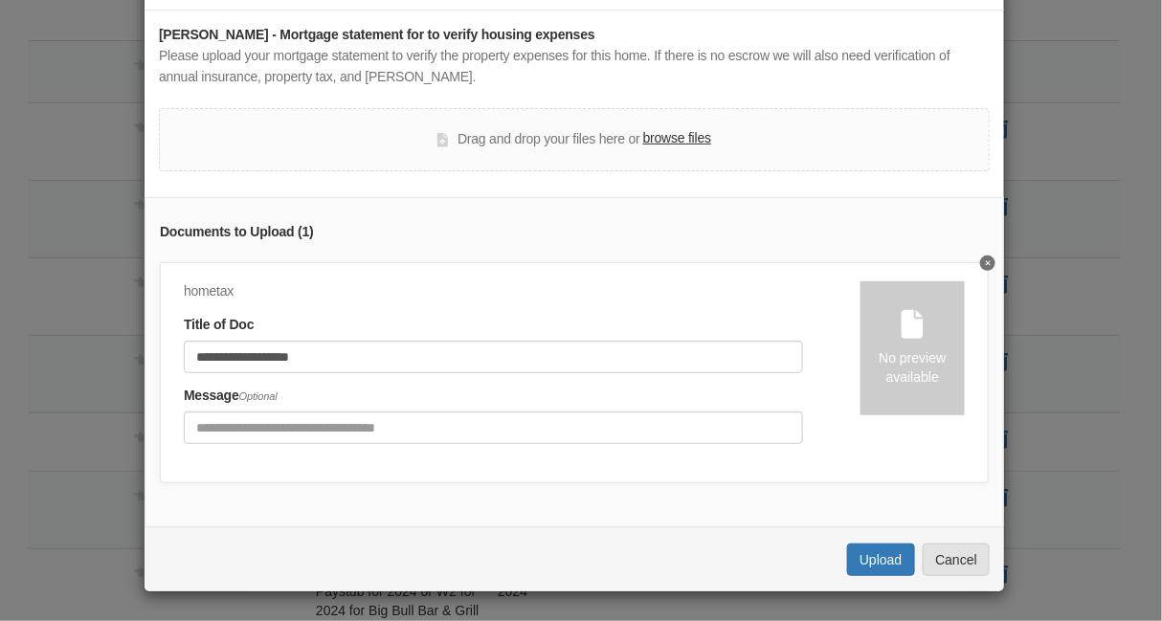
click at [669, 128] on label "browse files" at bounding box center [677, 138] width 68 height 21
click at [0, 0] on input "browse files" at bounding box center [0, 0] width 0 height 0
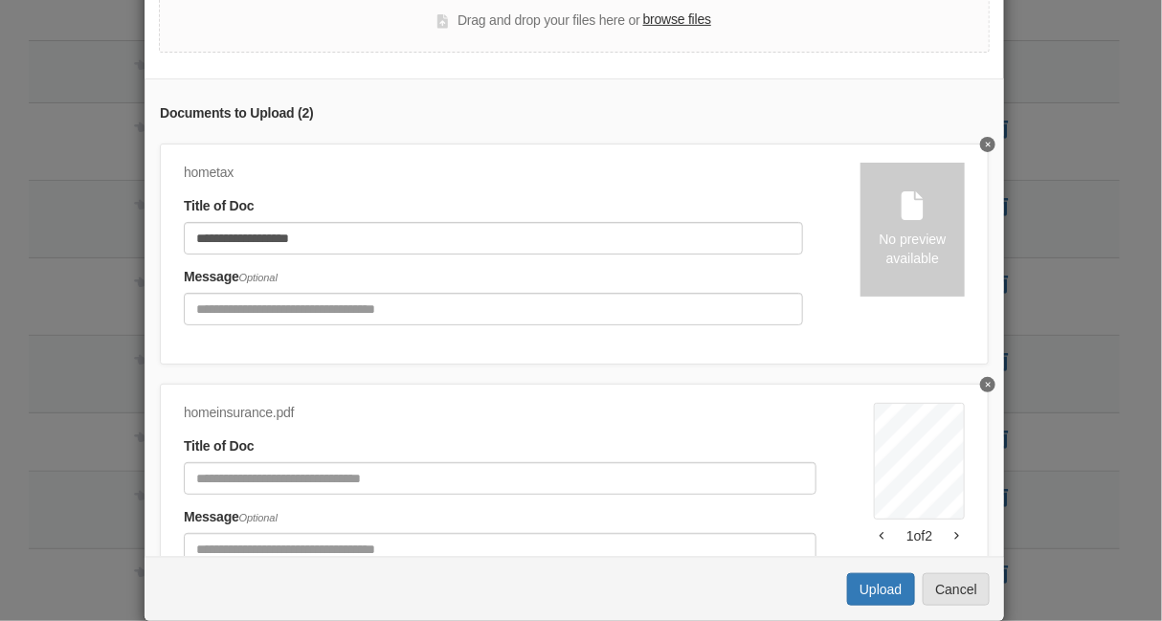
scroll to position [220, 0]
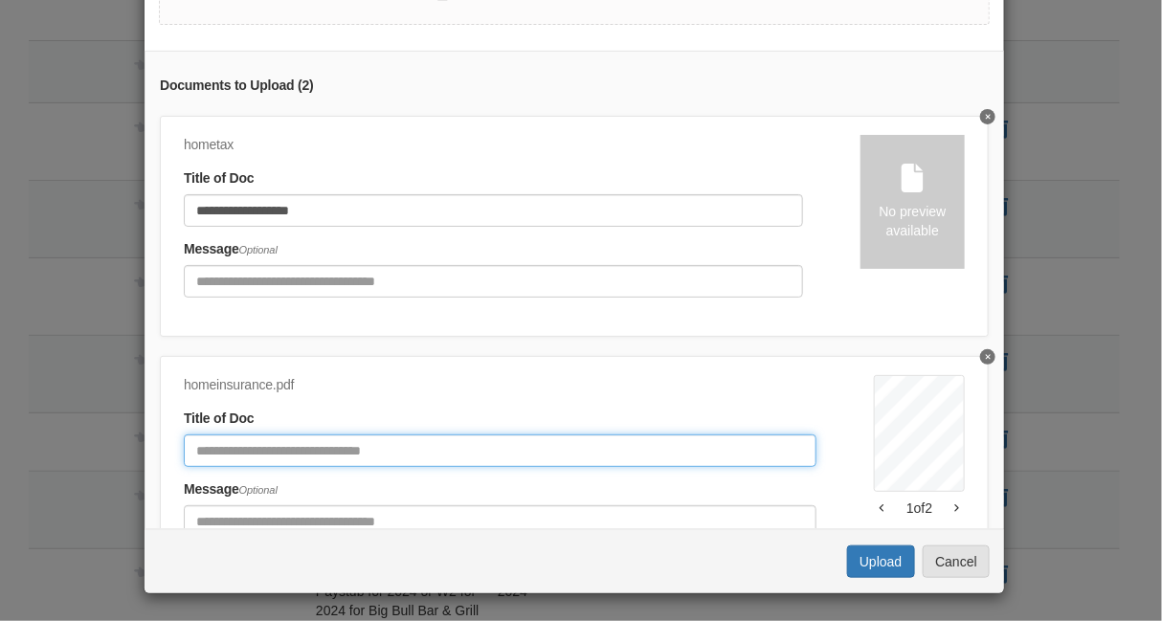
click at [308, 446] on input "Document Title" at bounding box center [500, 451] width 633 height 33
type input "**********"
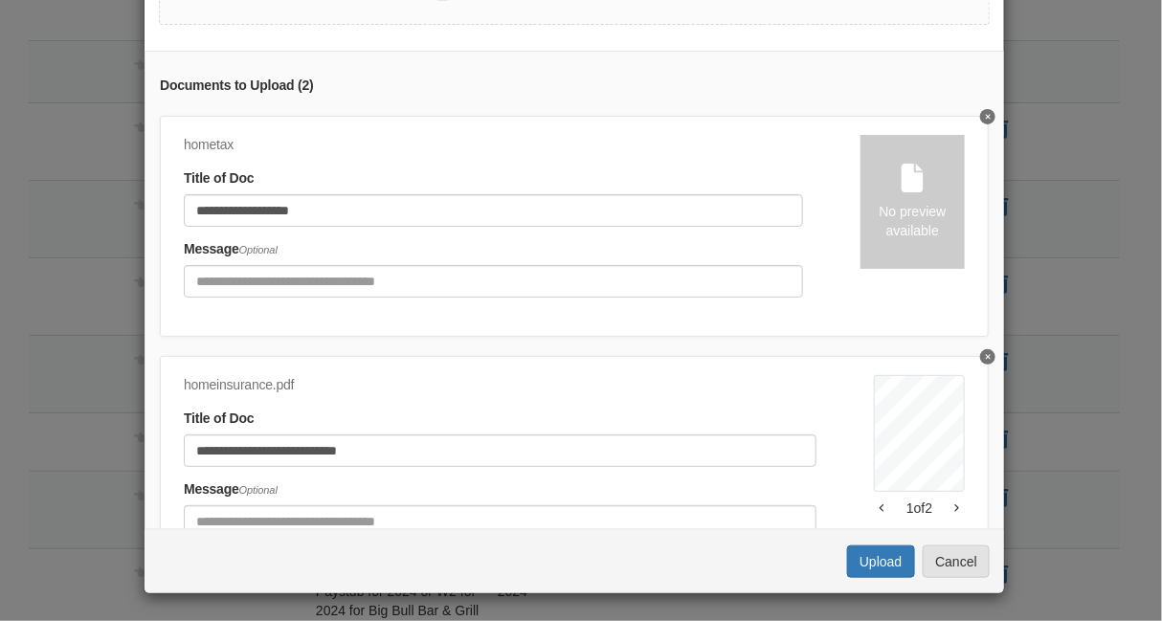
click at [986, 113] on icon "Delete annual property tax" at bounding box center [988, 117] width 5 height 8
type input "**********"
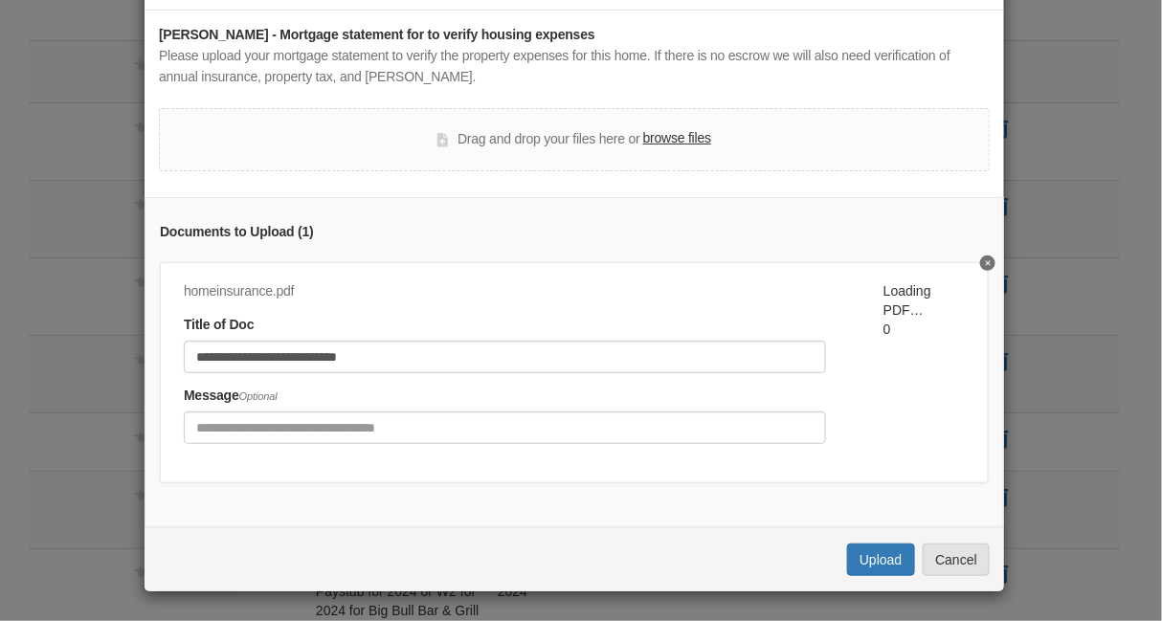
scroll to position [84, 0]
click at [666, 128] on label "browse files" at bounding box center [677, 138] width 68 height 21
click at [0, 0] on input "browse files" at bounding box center [0, 0] width 0 height 0
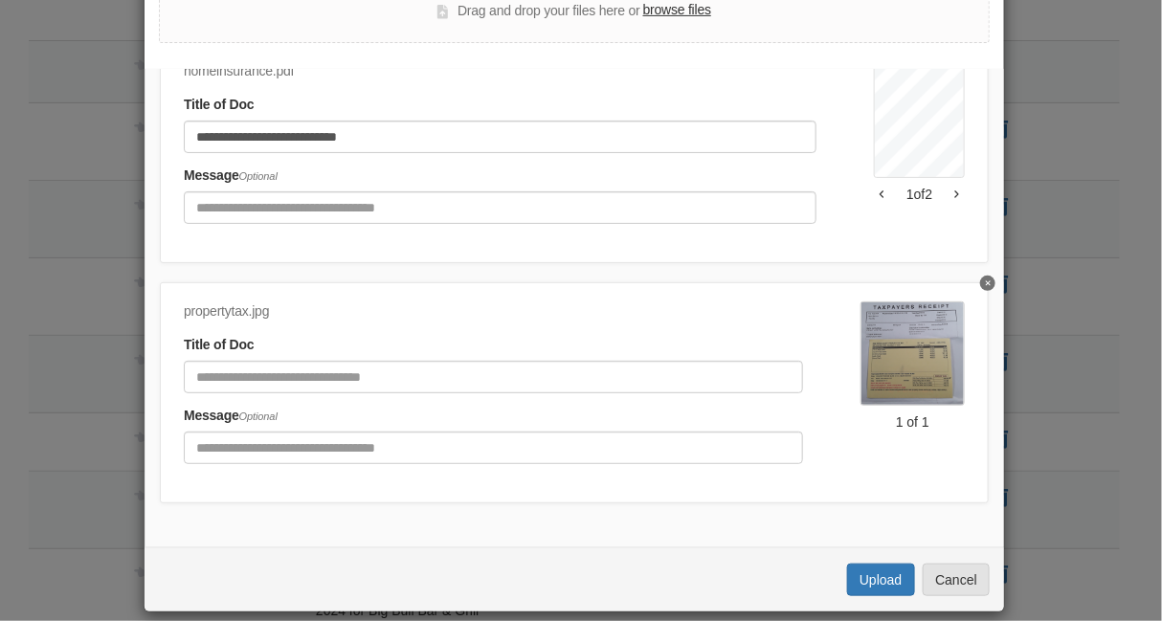
scroll to position [209, 0]
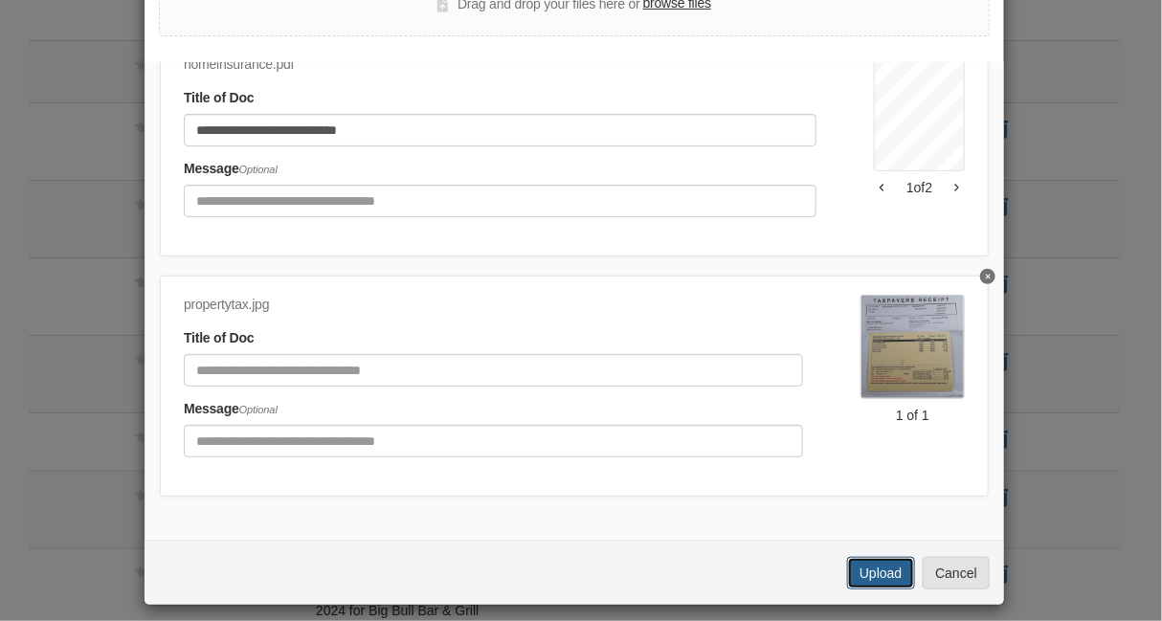
click at [881, 571] on button "Upload" at bounding box center [880, 573] width 67 height 33
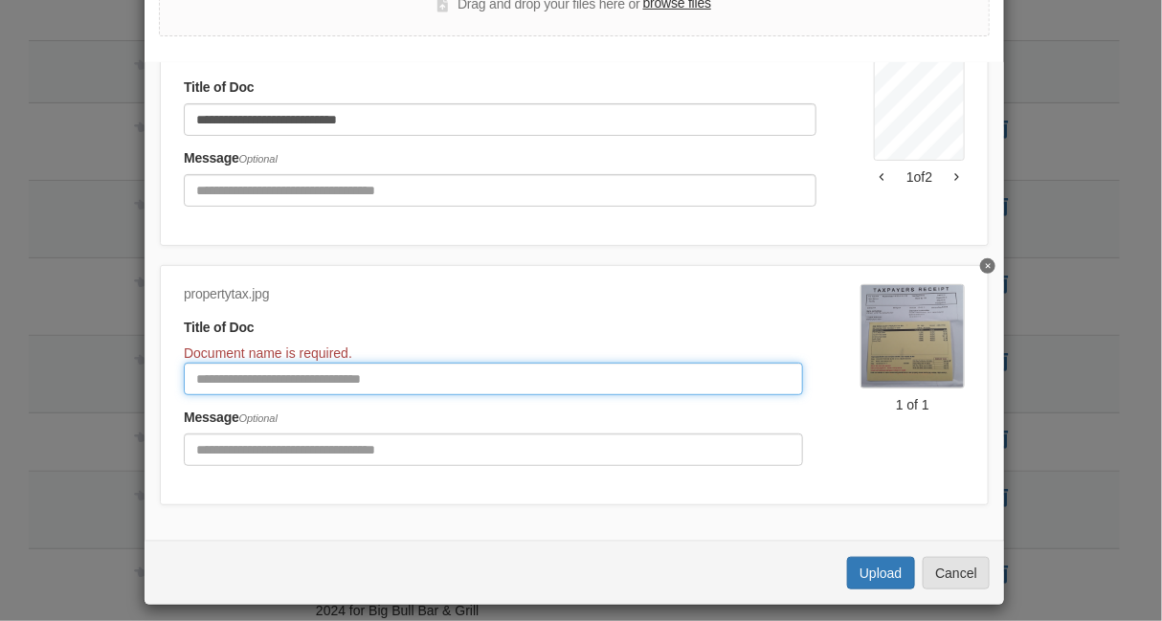
click at [325, 376] on input "Document Title" at bounding box center [493, 379] width 619 height 33
type input "**********"
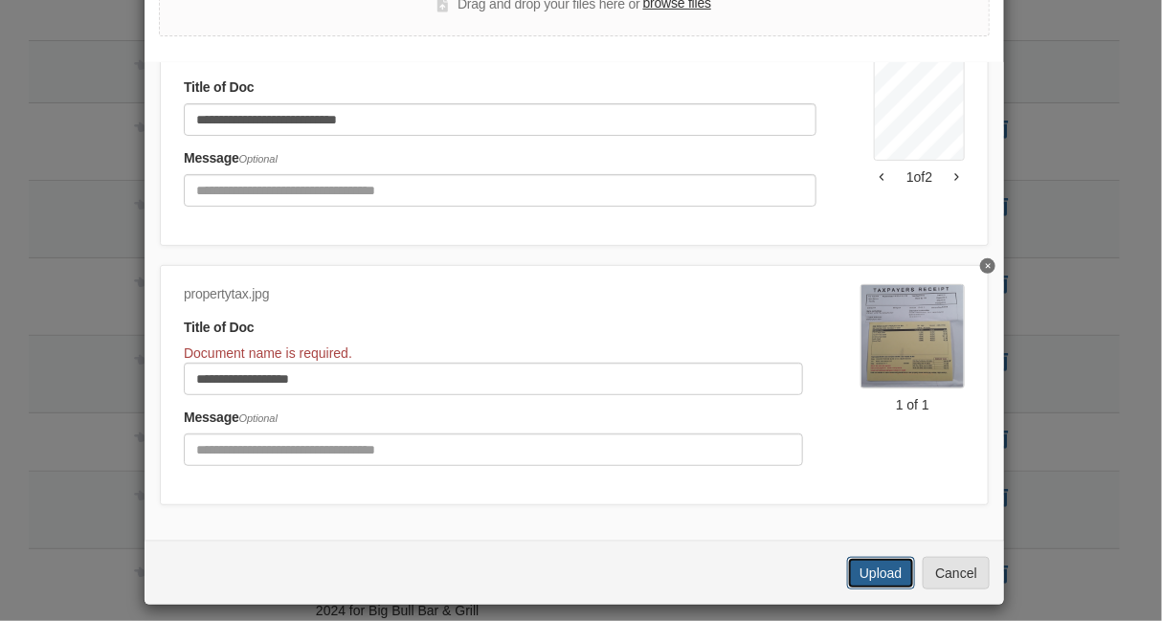
click at [872, 574] on button "Upload" at bounding box center [880, 573] width 67 height 33
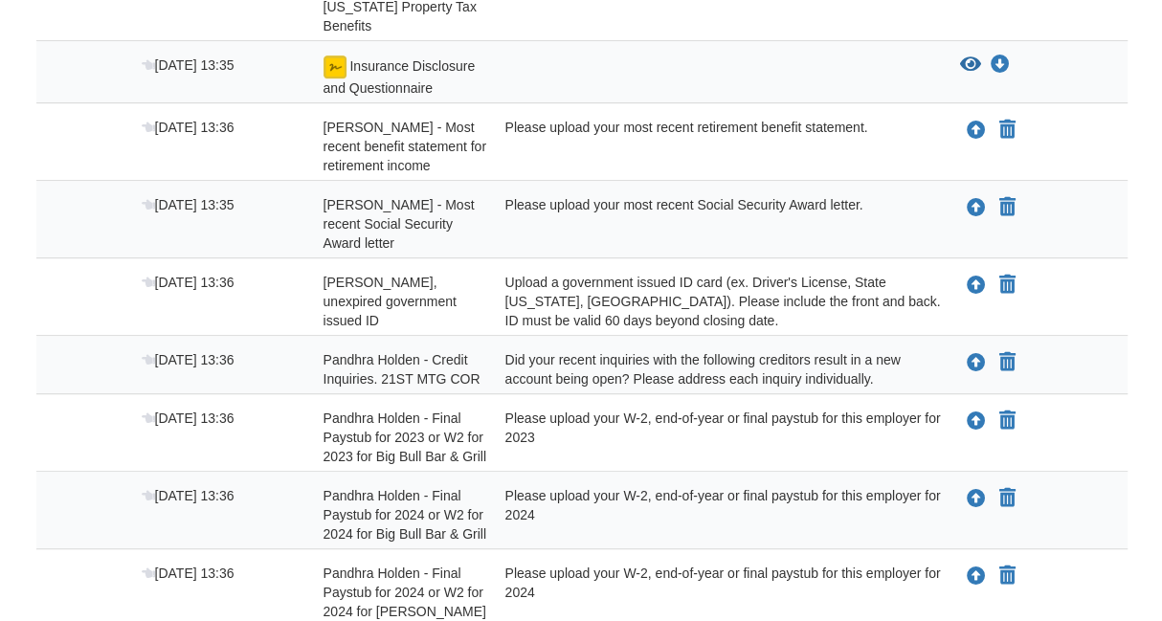
scroll to position [525, 0]
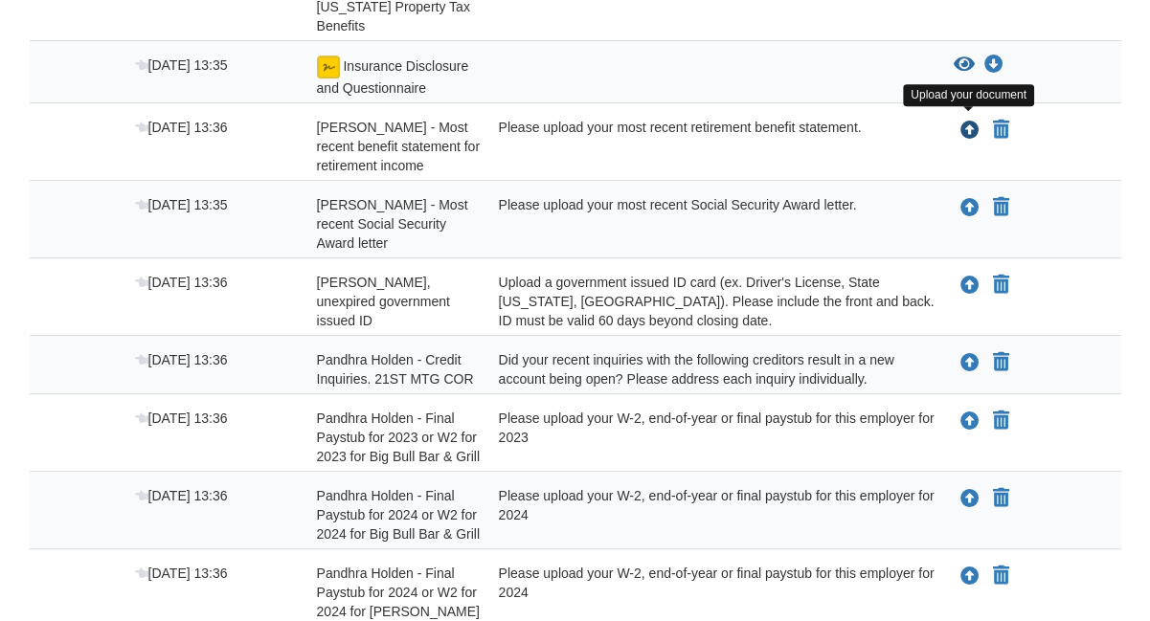
click at [966, 123] on icon "Upload John Phegley - Most recent benefit statement for retirement income" at bounding box center [969, 131] width 19 height 19
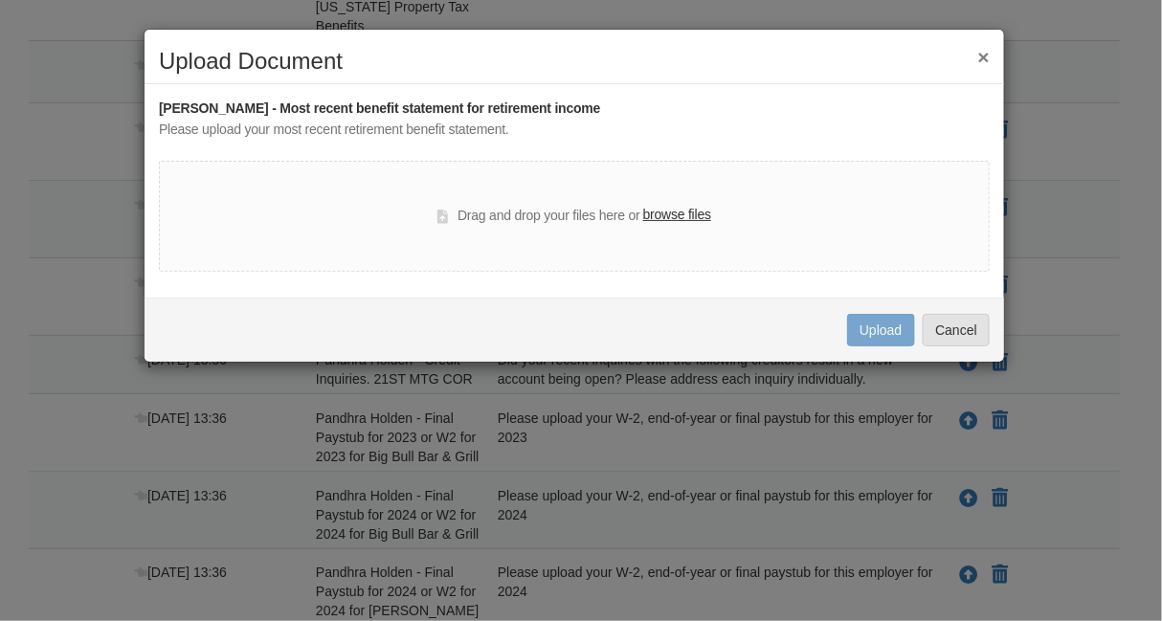
click at [683, 213] on label "browse files" at bounding box center [677, 215] width 68 height 21
click at [0, 0] on input "browse files" at bounding box center [0, 0] width 0 height 0
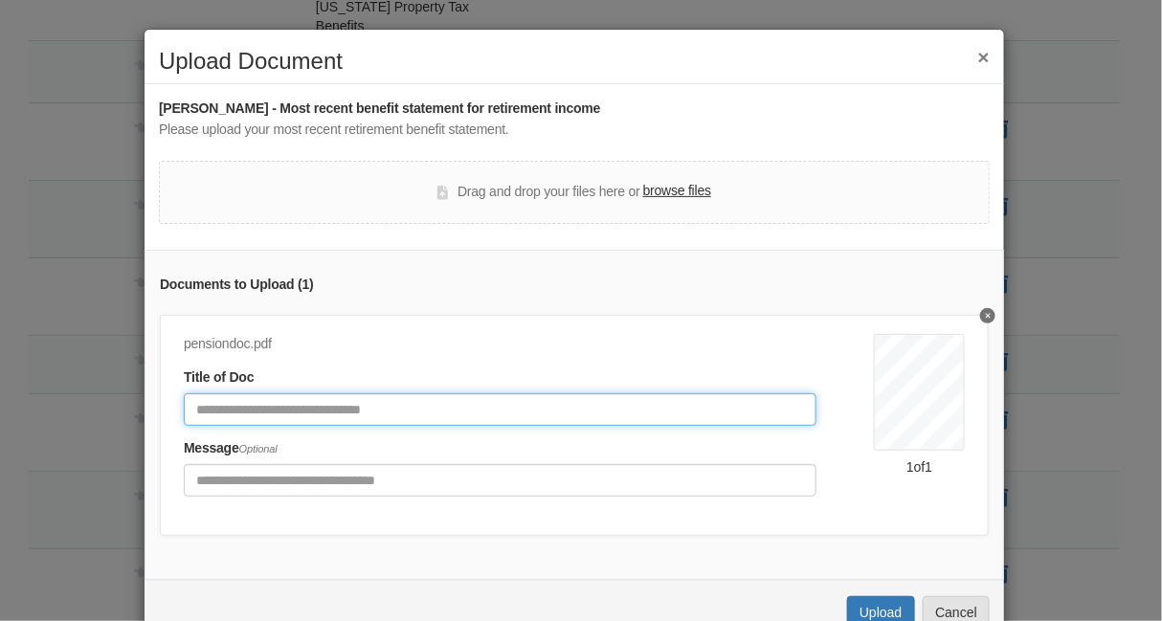
click at [423, 401] on input "Document Title" at bounding box center [500, 409] width 633 height 33
type input "**********"
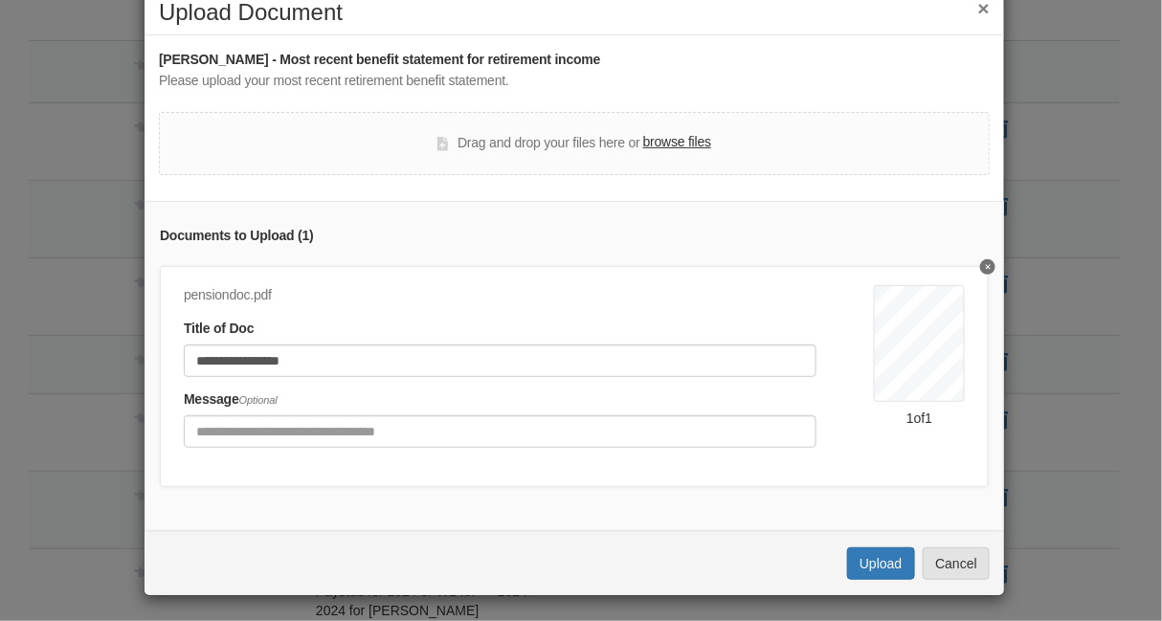
scroll to position [51, 0]
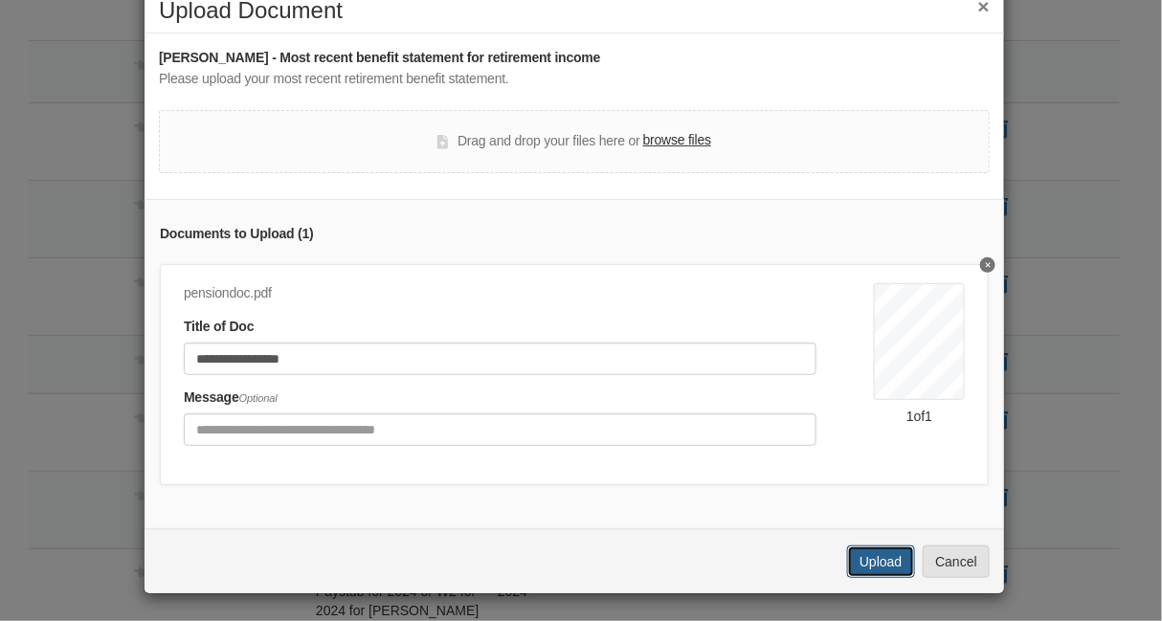
click at [872, 574] on button "Upload" at bounding box center [880, 562] width 67 height 33
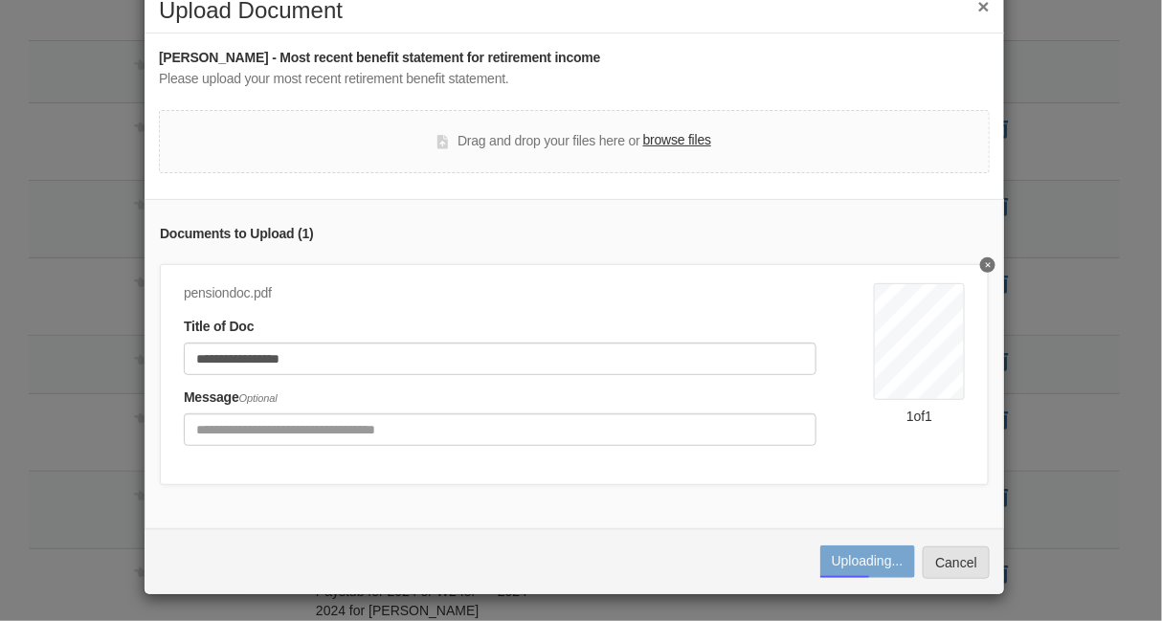
click at [978, 4] on button "×" at bounding box center [983, 6] width 11 height 20
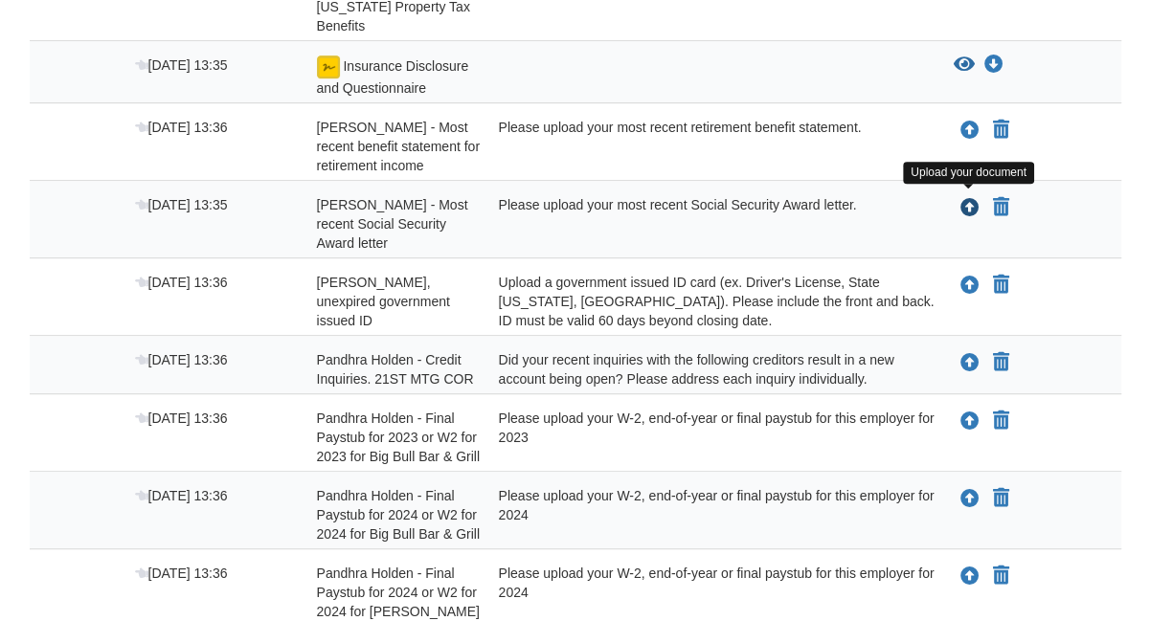
click at [969, 202] on icon "Upload John Phegley - Most recent Social Security Award letter" at bounding box center [969, 208] width 19 height 19
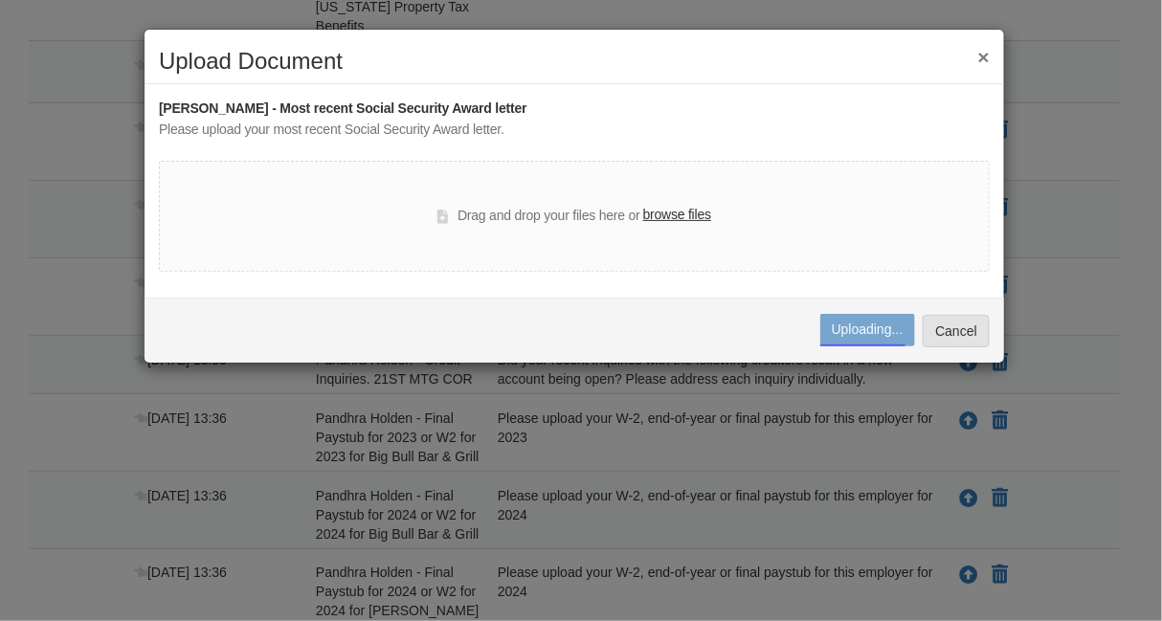
click at [982, 55] on button "×" at bounding box center [983, 57] width 11 height 20
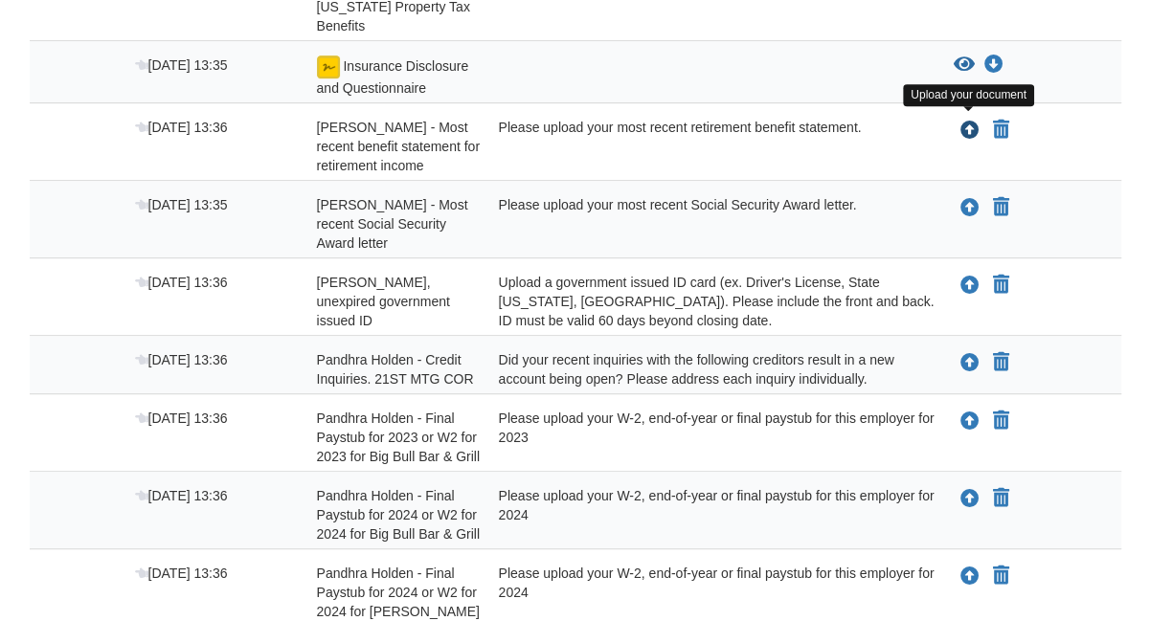
click at [970, 129] on icon "Upload John Phegley - Most recent benefit statement for retirement income" at bounding box center [969, 131] width 19 height 19
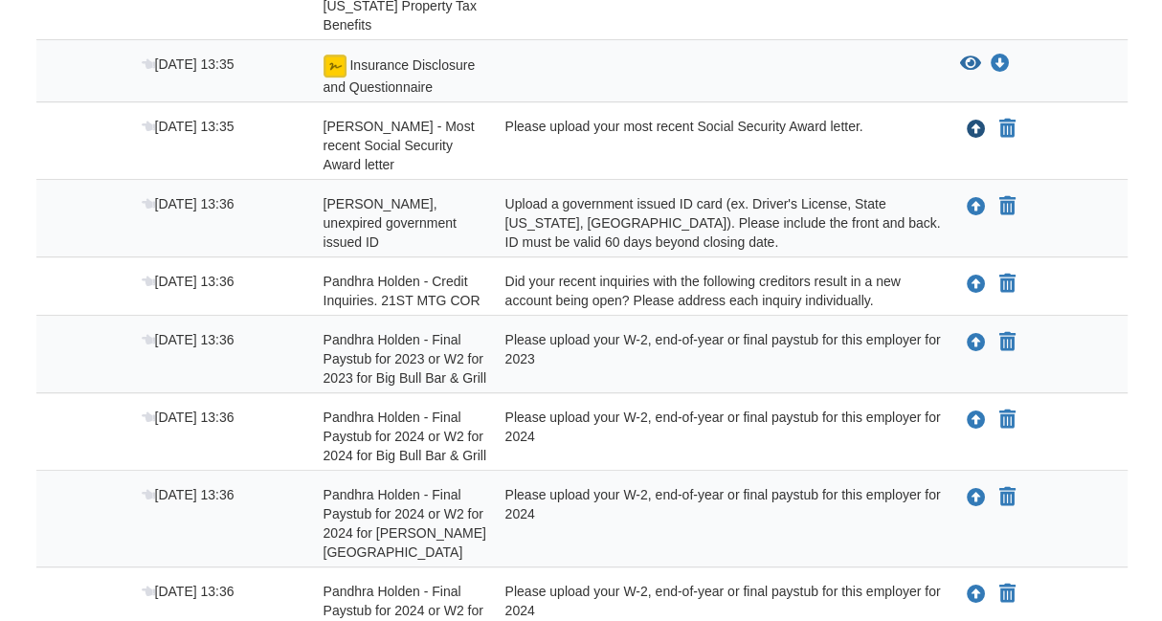
scroll to position [525, 0]
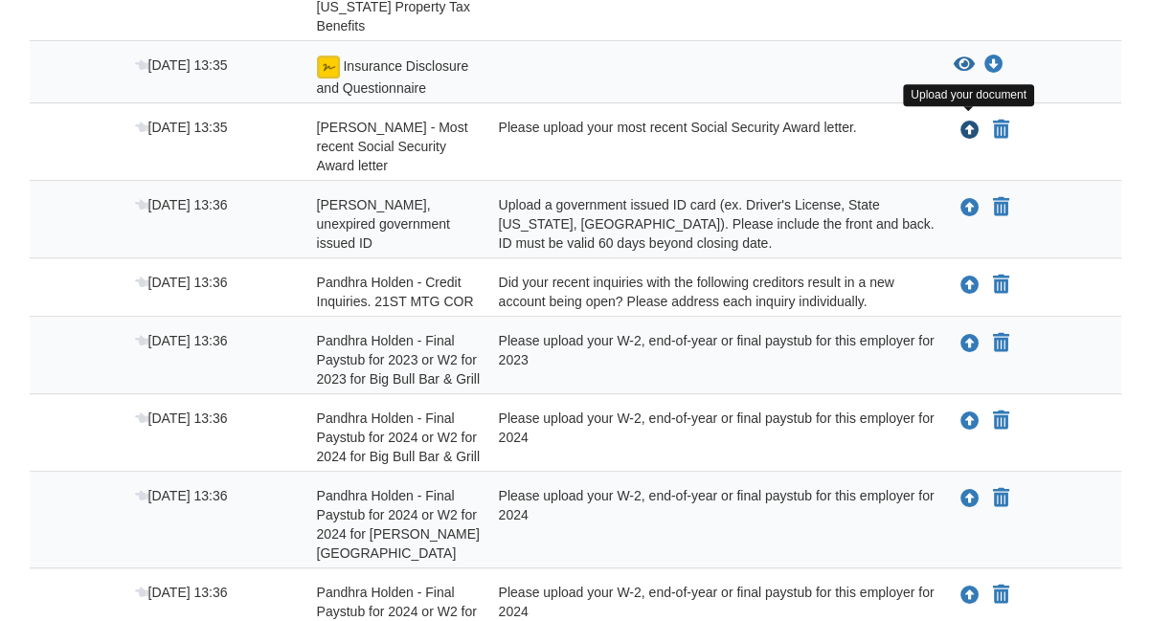
click at [969, 123] on icon "Upload John Phegley - Most recent Social Security Award letter" at bounding box center [969, 131] width 19 height 19
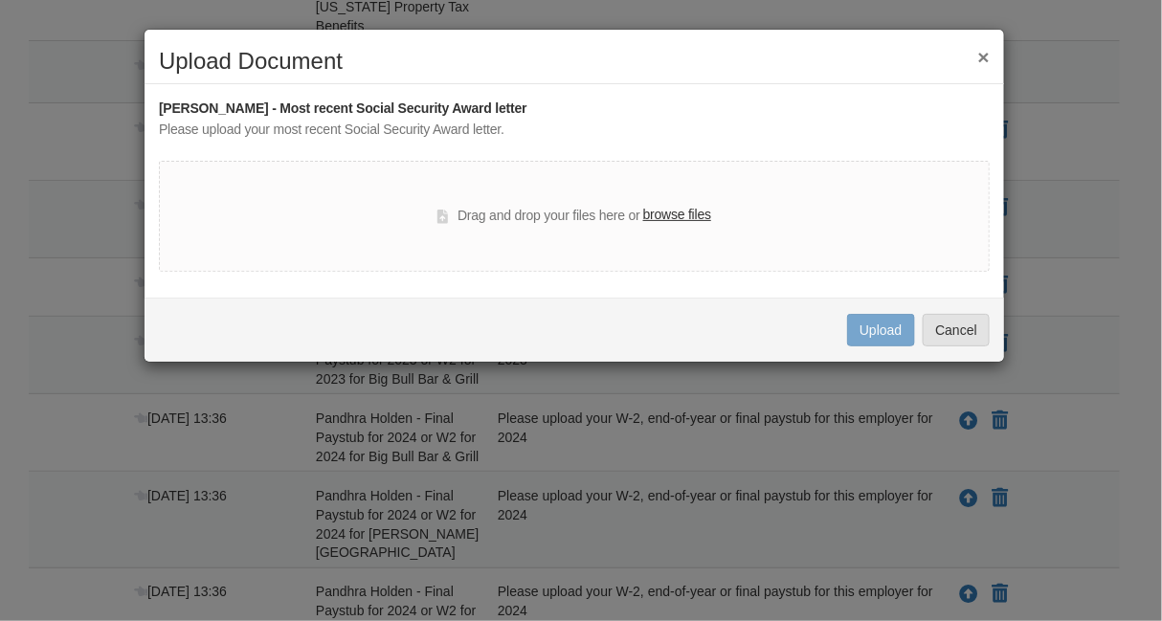
click at [686, 213] on label "browse files" at bounding box center [677, 215] width 68 height 21
click at [0, 0] on input "browse files" at bounding box center [0, 0] width 0 height 0
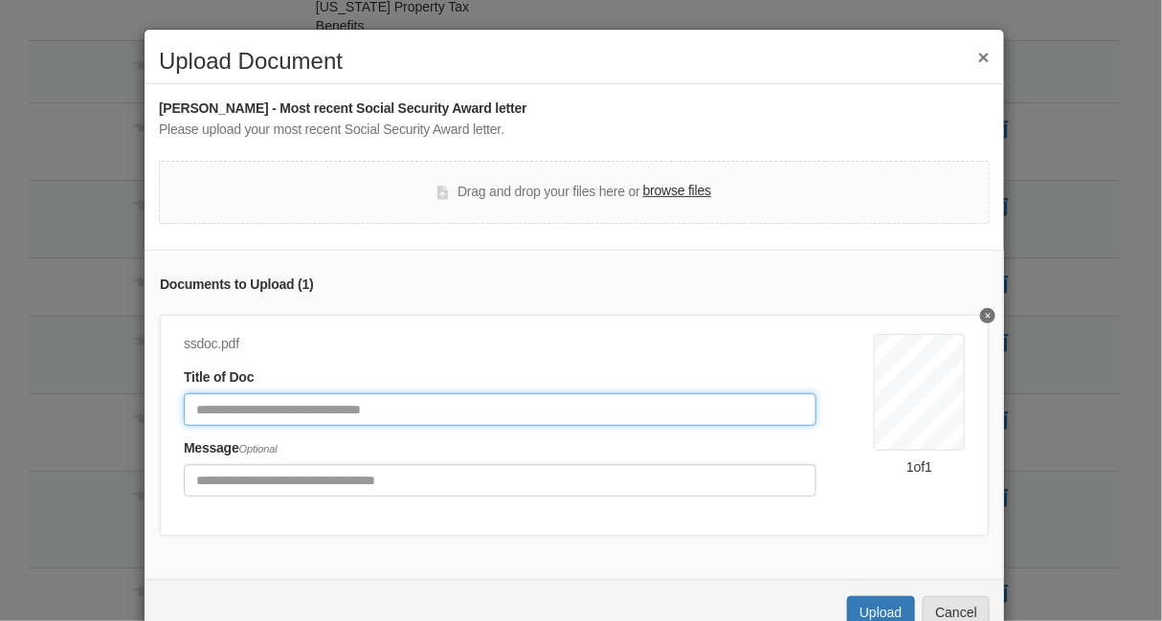
click at [333, 403] on input "Document Title" at bounding box center [500, 409] width 633 height 33
type input "**********"
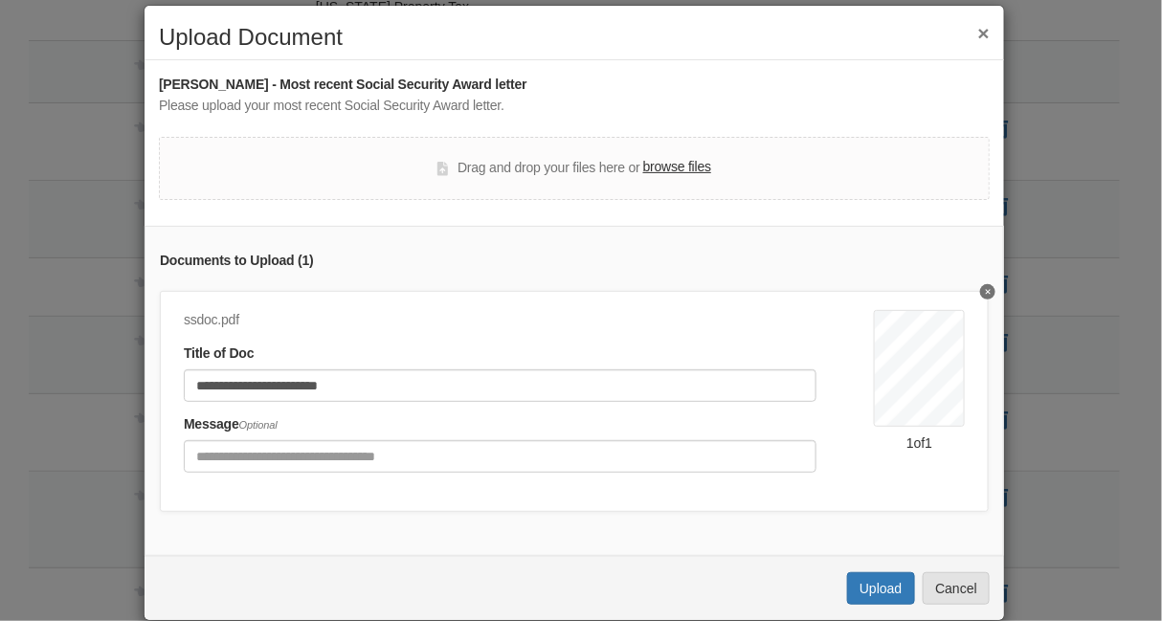
scroll to position [28, 0]
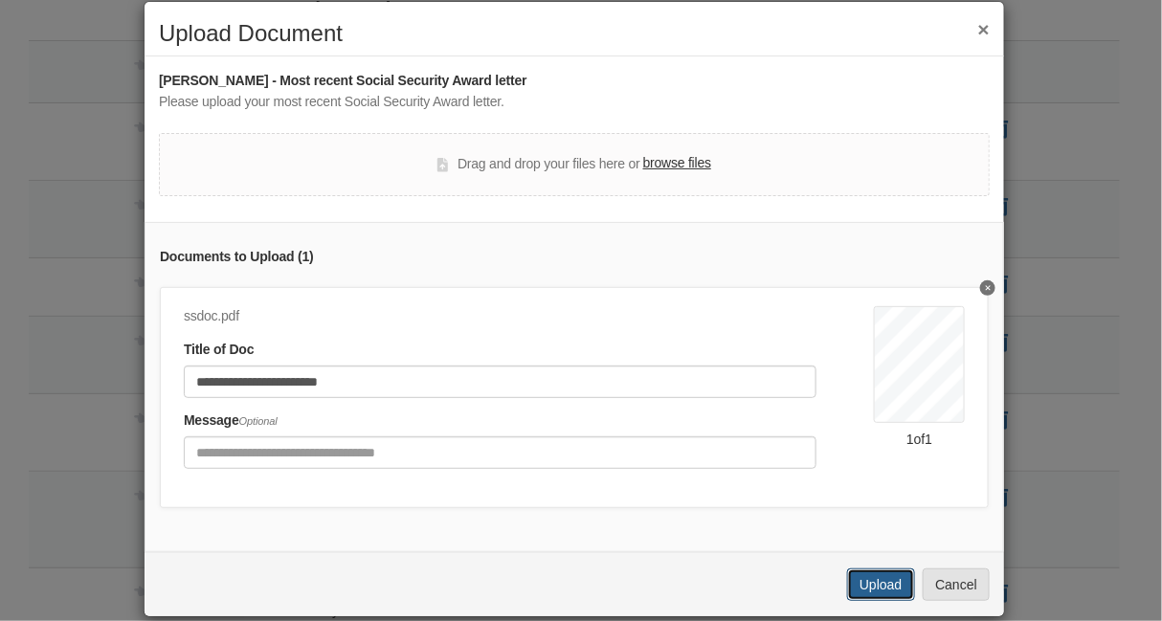
click at [867, 594] on button "Upload" at bounding box center [880, 585] width 67 height 33
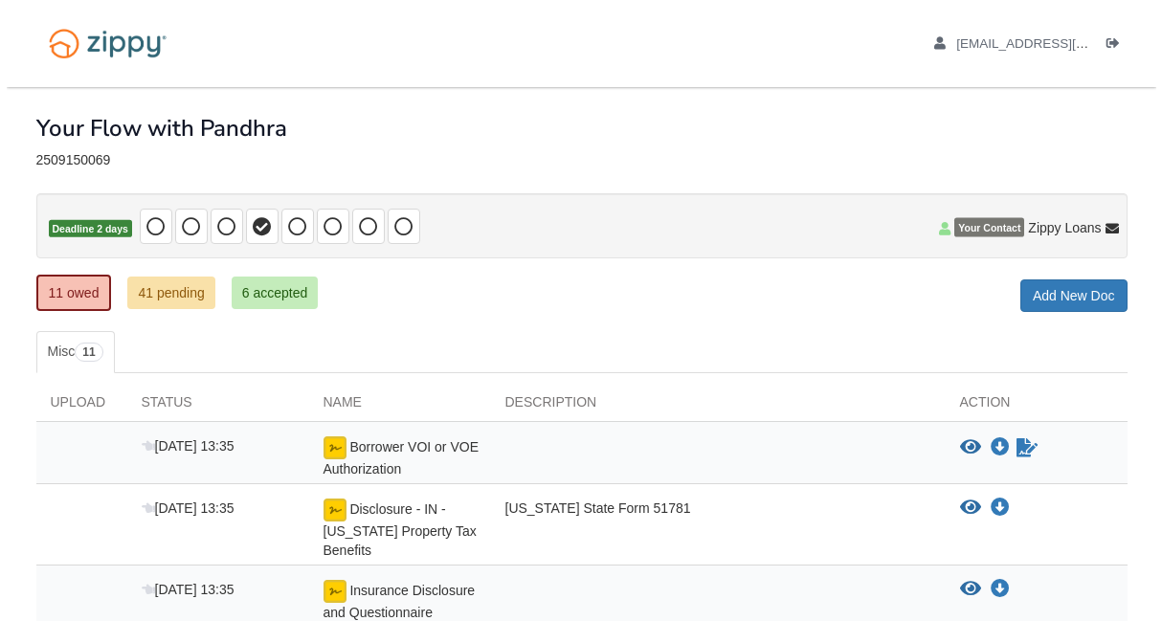
scroll to position [525, 0]
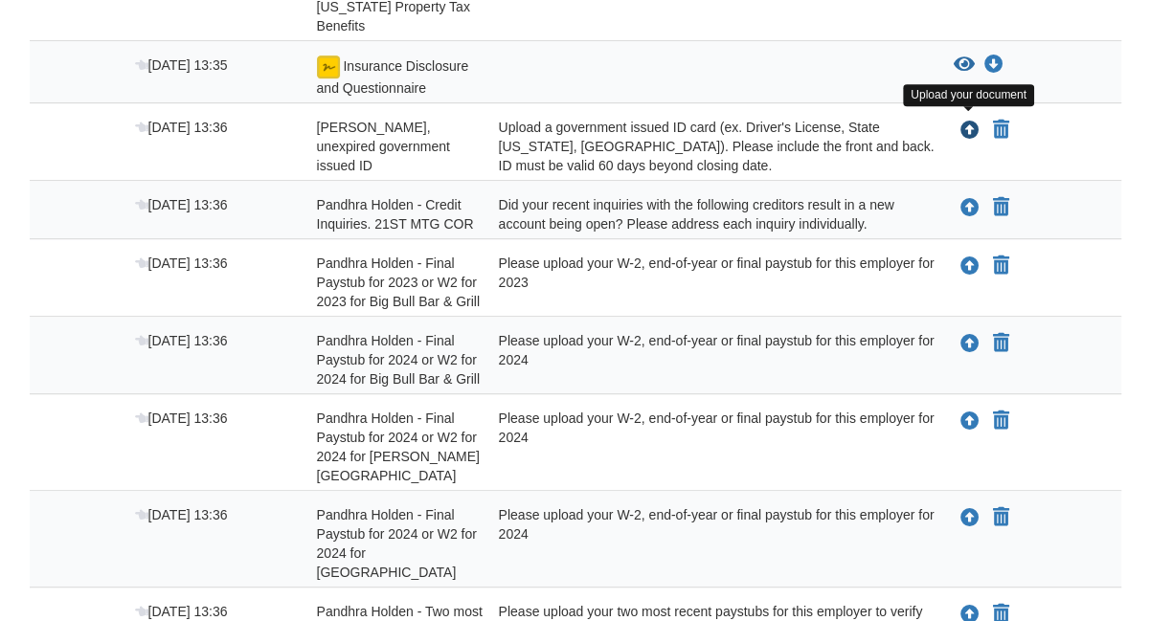
click at [971, 123] on icon "Upload John Phegley - Valid, unexpired government issued ID" at bounding box center [969, 131] width 19 height 19
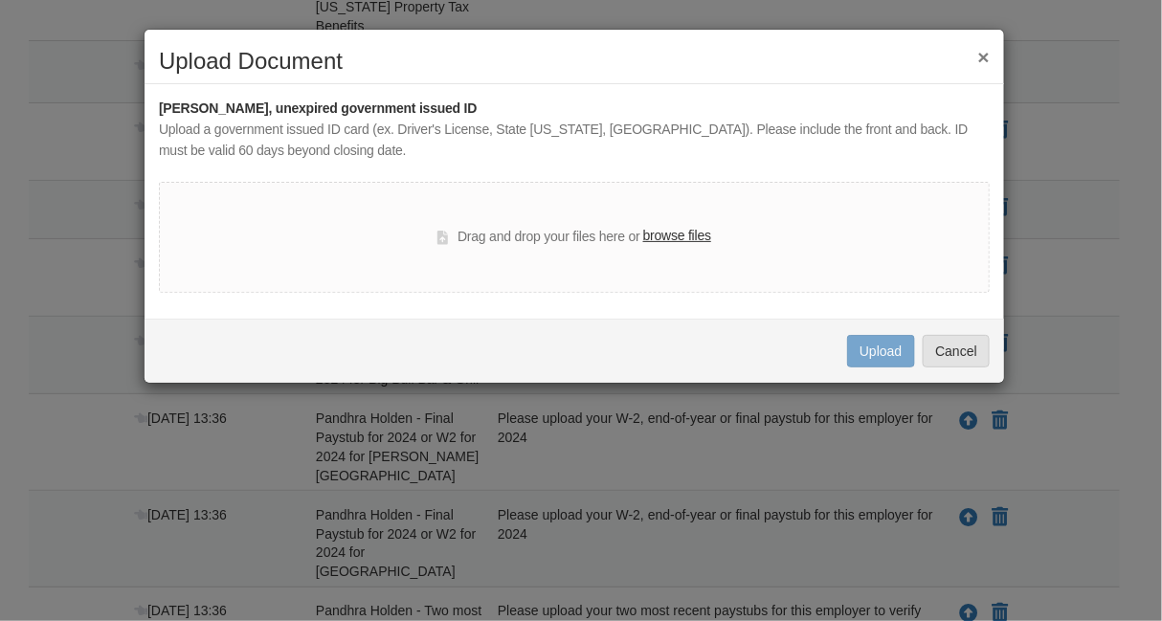
click at [684, 234] on label "browse files" at bounding box center [677, 236] width 68 height 21
click at [0, 0] on input "browse files" at bounding box center [0, 0] width 0 height 0
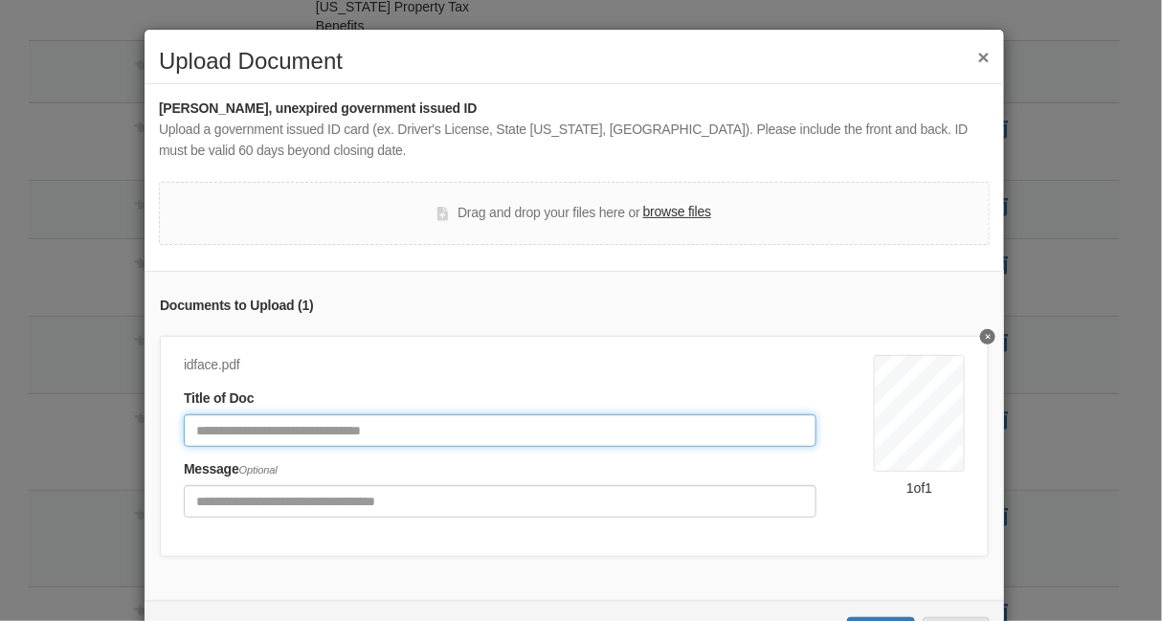
click at [408, 425] on input "Document Title" at bounding box center [500, 431] width 633 height 33
type input "*******"
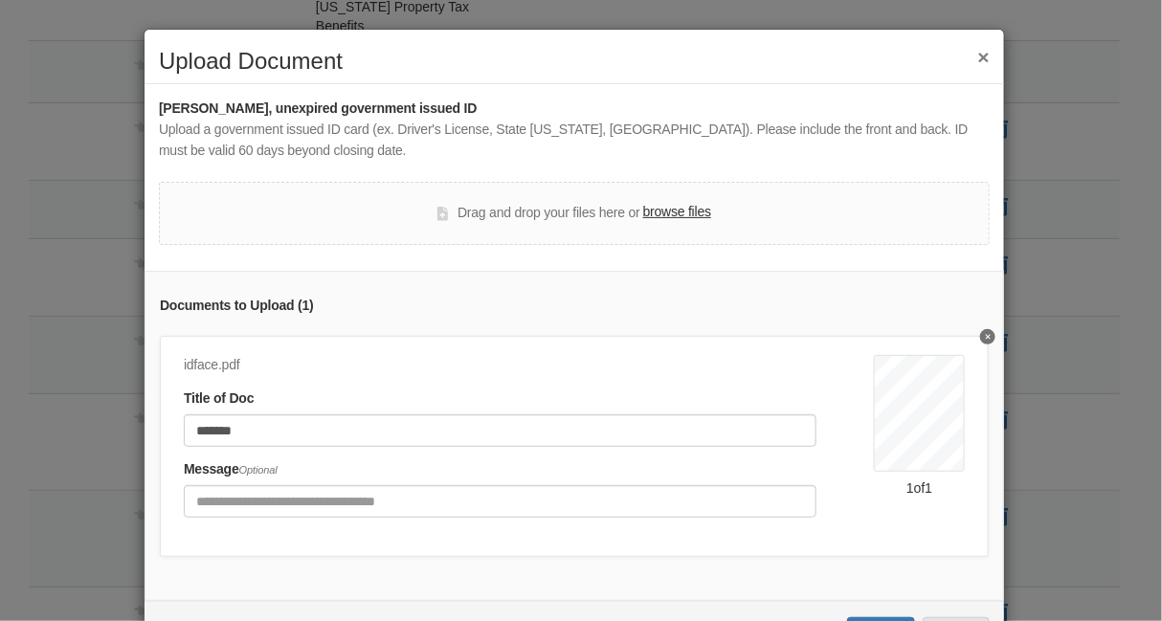
click at [672, 211] on label "browse files" at bounding box center [677, 212] width 68 height 21
click at [0, 0] on input "browse files" at bounding box center [0, 0] width 0 height 0
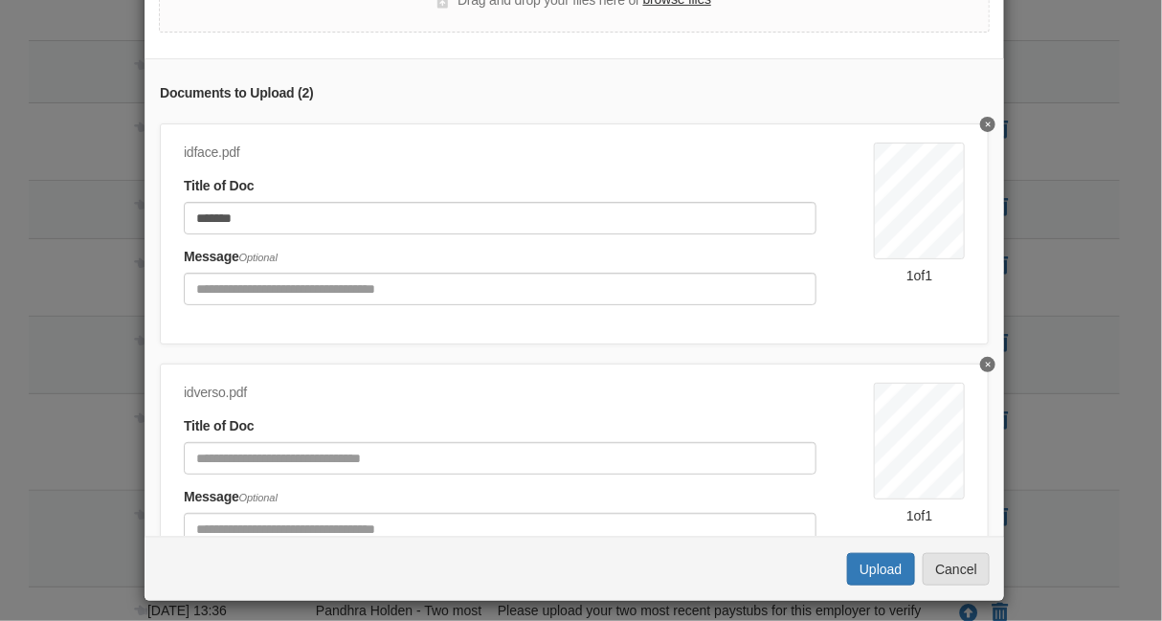
scroll to position [220, 0]
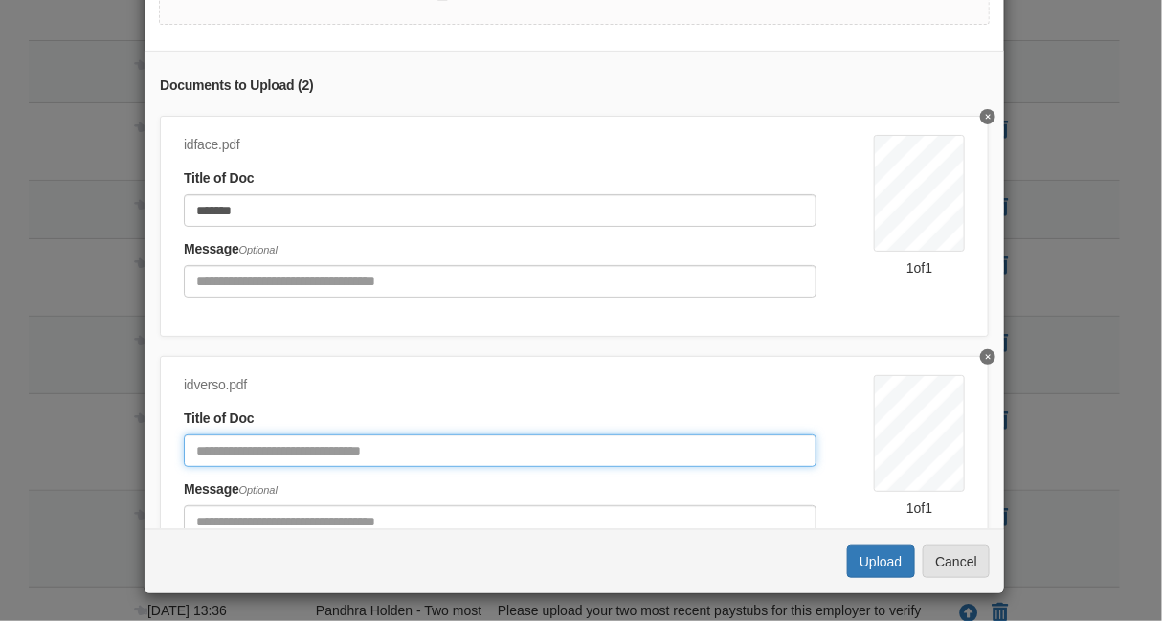
click at [406, 436] on input "Document Title" at bounding box center [500, 451] width 633 height 33
type input "********"
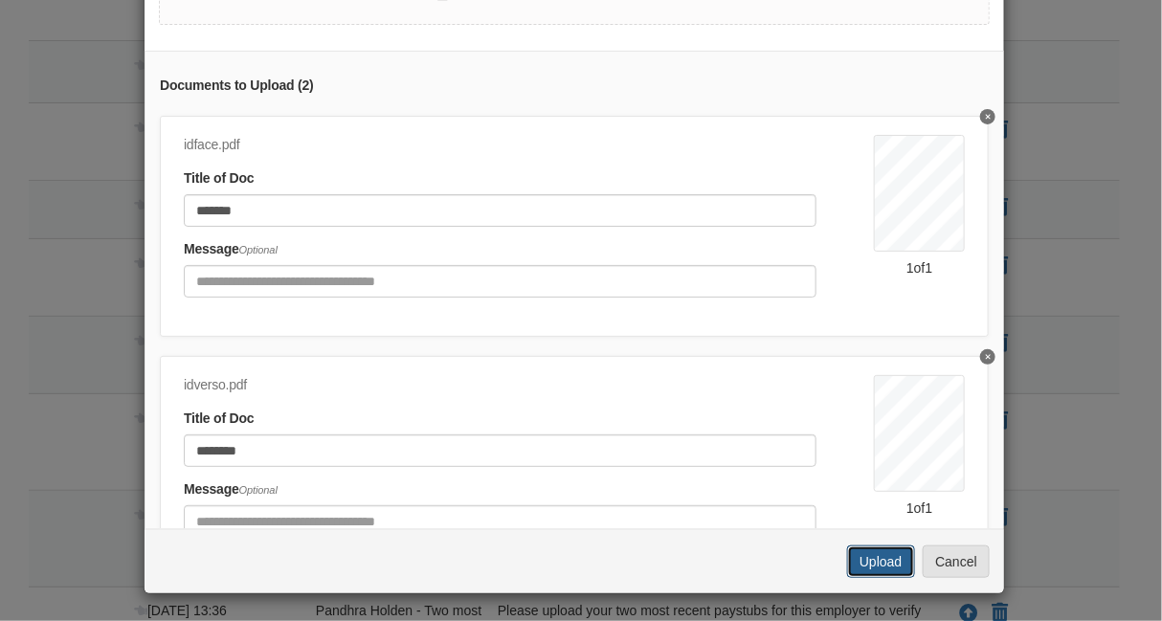
click at [874, 559] on button "Upload" at bounding box center [880, 562] width 67 height 33
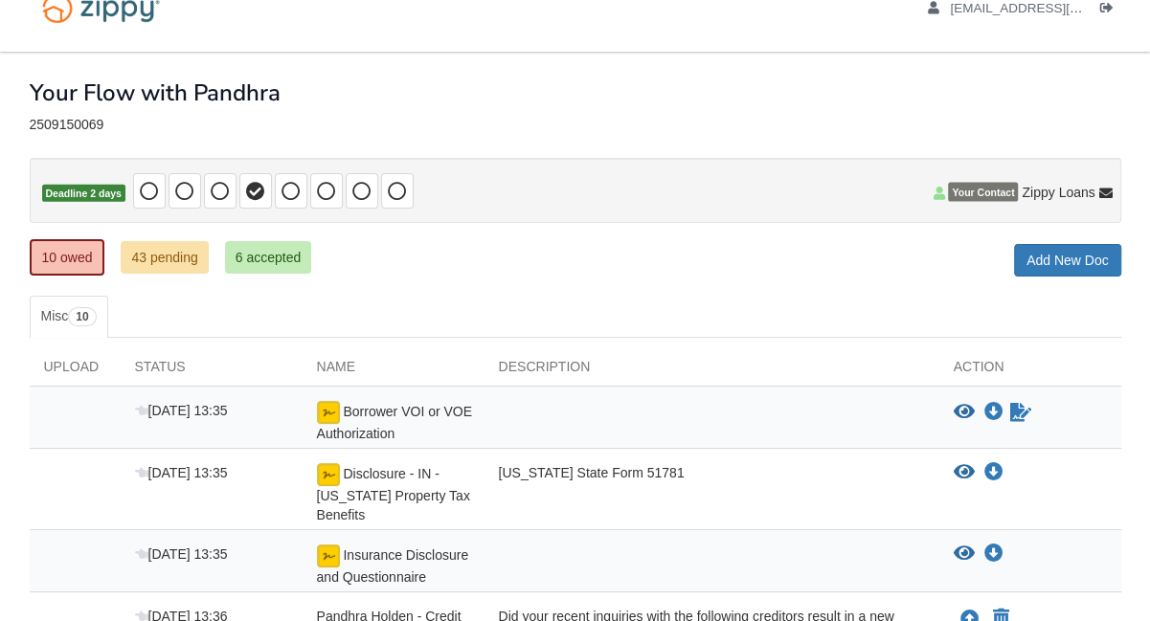
scroll to position [29, 0]
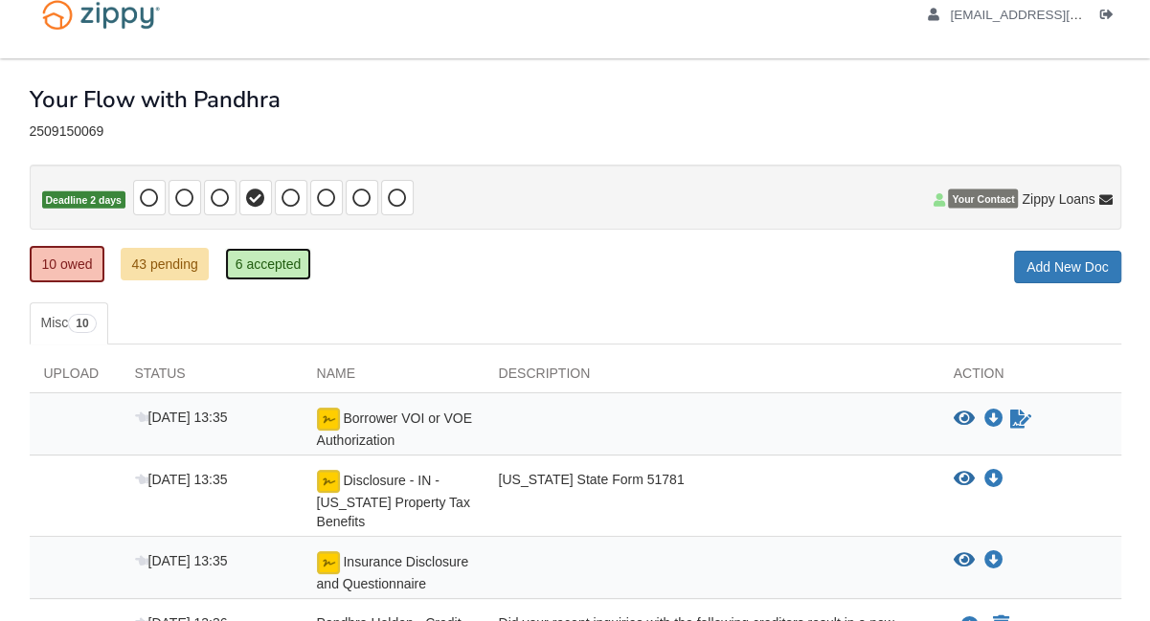
click at [280, 270] on link "6 accepted" at bounding box center [268, 264] width 87 height 33
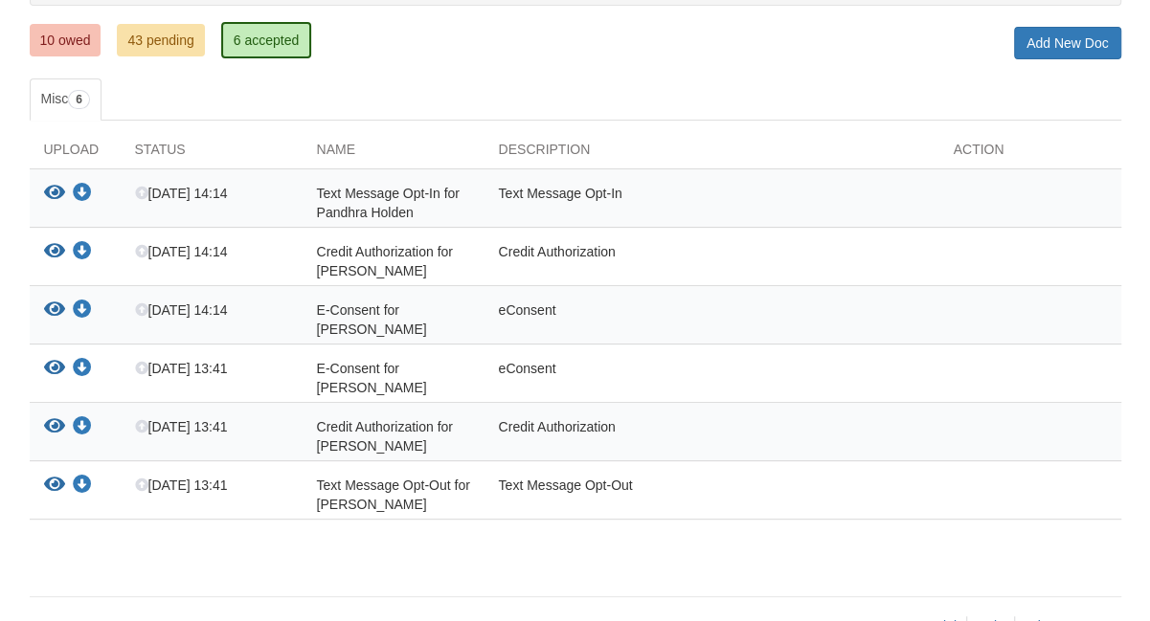
scroll to position [163, 0]
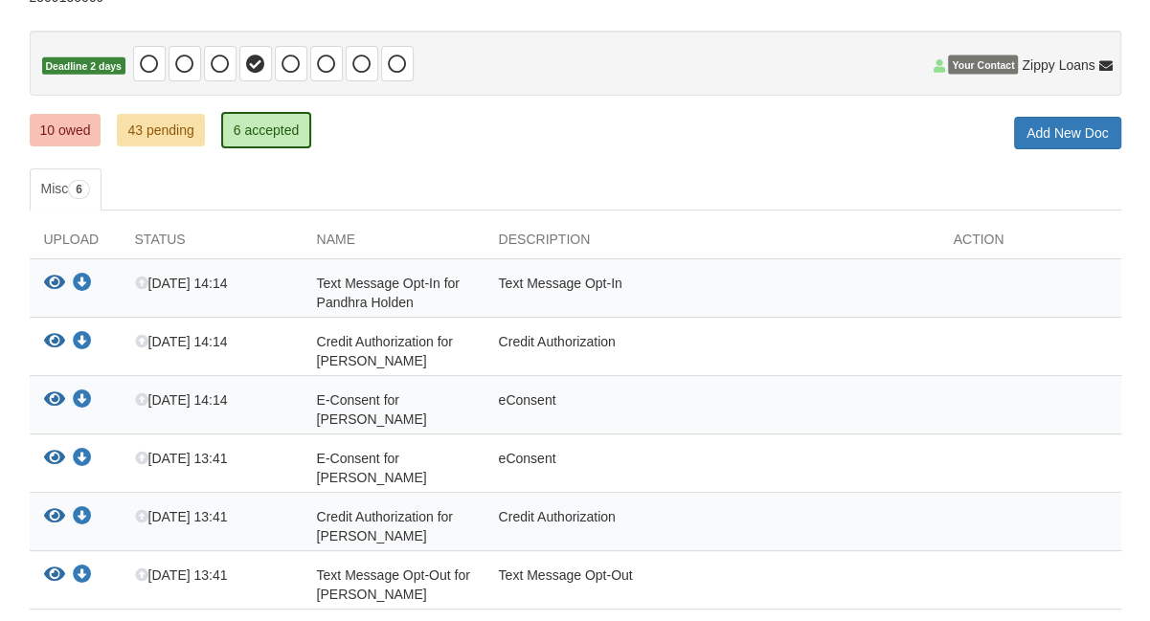
click at [969, 65] on span "Your Contact" at bounding box center [983, 65] width 70 height 19
click at [988, 62] on span "Your Contact" at bounding box center [983, 65] width 70 height 19
click at [163, 129] on link "43 pending" at bounding box center [160, 130] width 87 height 33
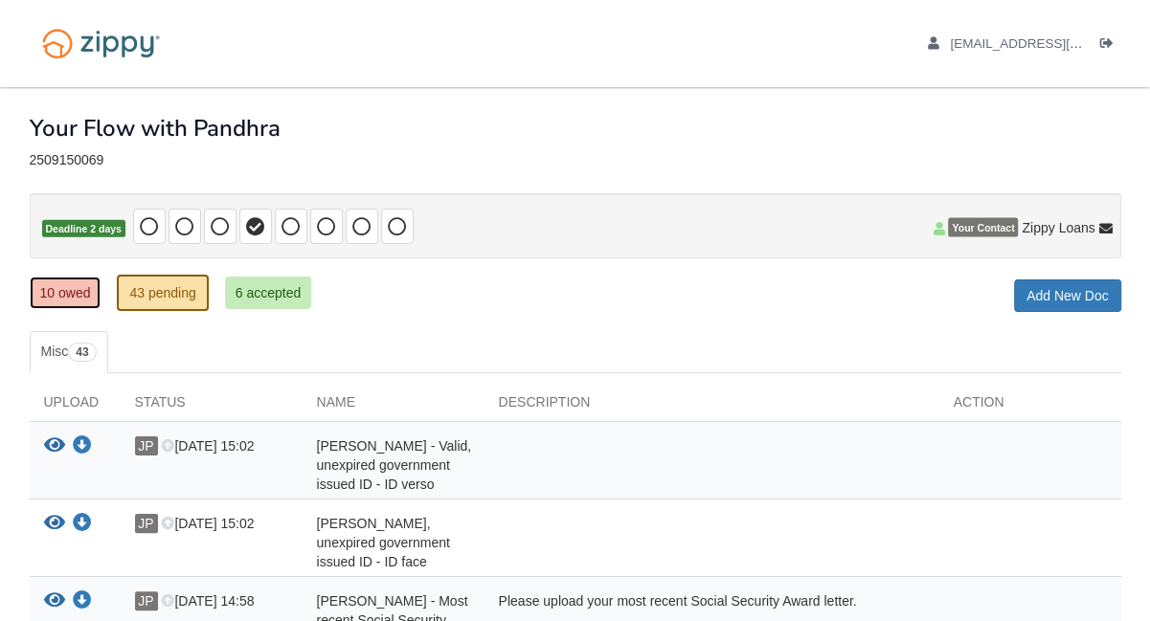
click at [63, 292] on link "10 owed" at bounding box center [66, 293] width 72 height 33
